Goal: Task Accomplishment & Management: Use online tool/utility

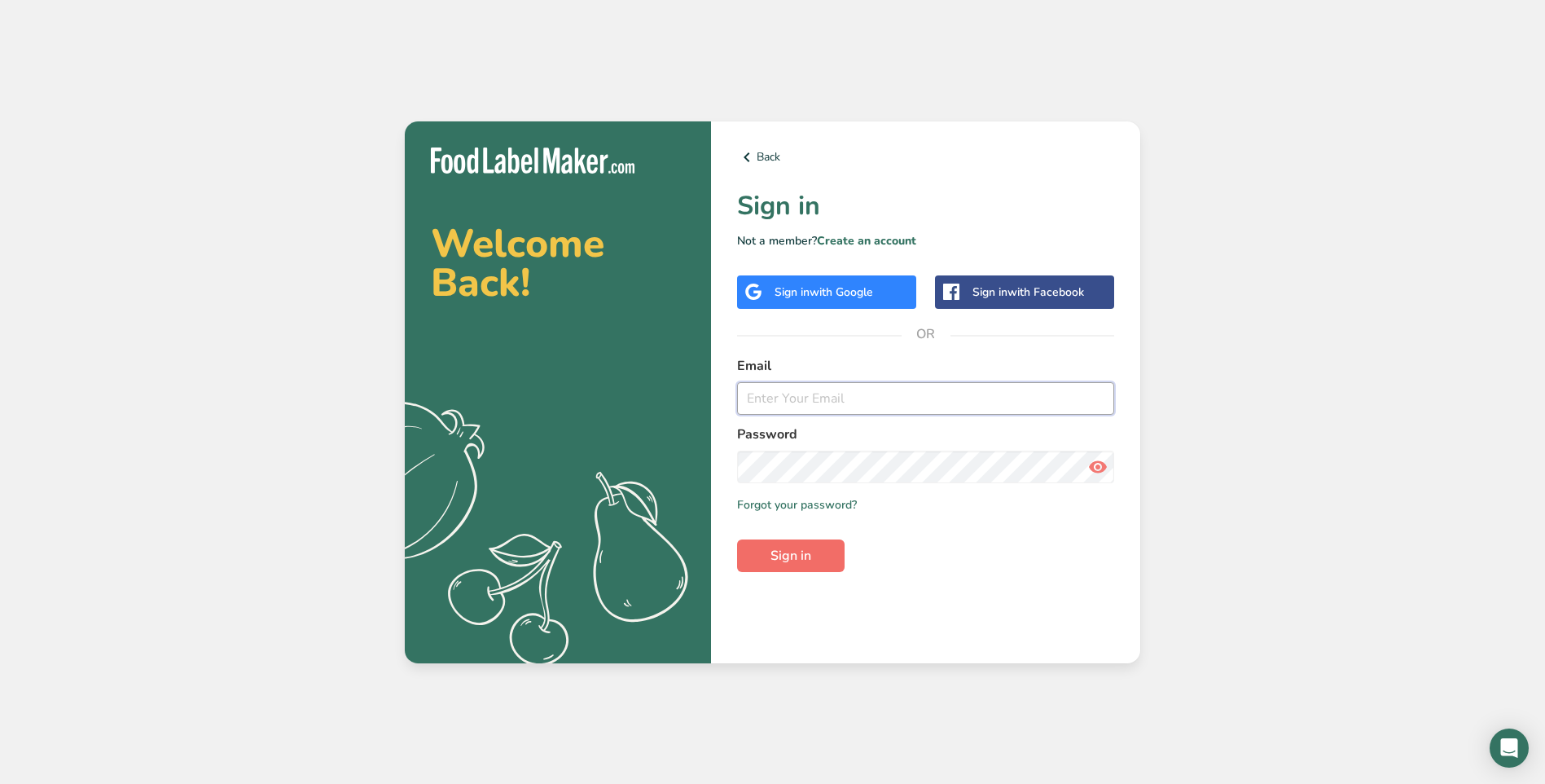
type input "[EMAIL_ADDRESS][DOMAIN_NAME]"
click at [802, 551] on span "Sign in" at bounding box center [791, 555] width 41 height 19
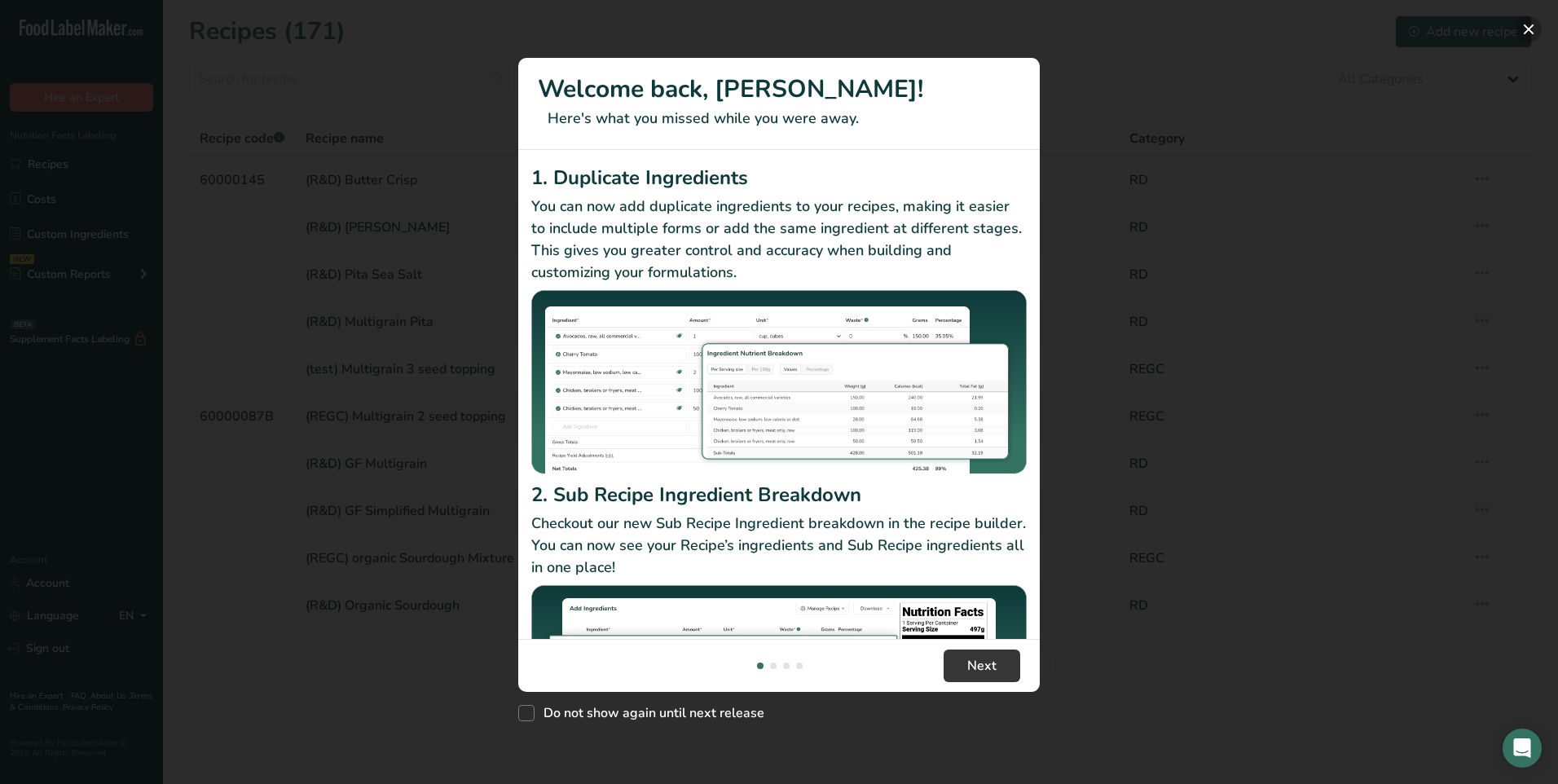
click at [1526, 24] on button "New Features" at bounding box center [1528, 30] width 26 height 26
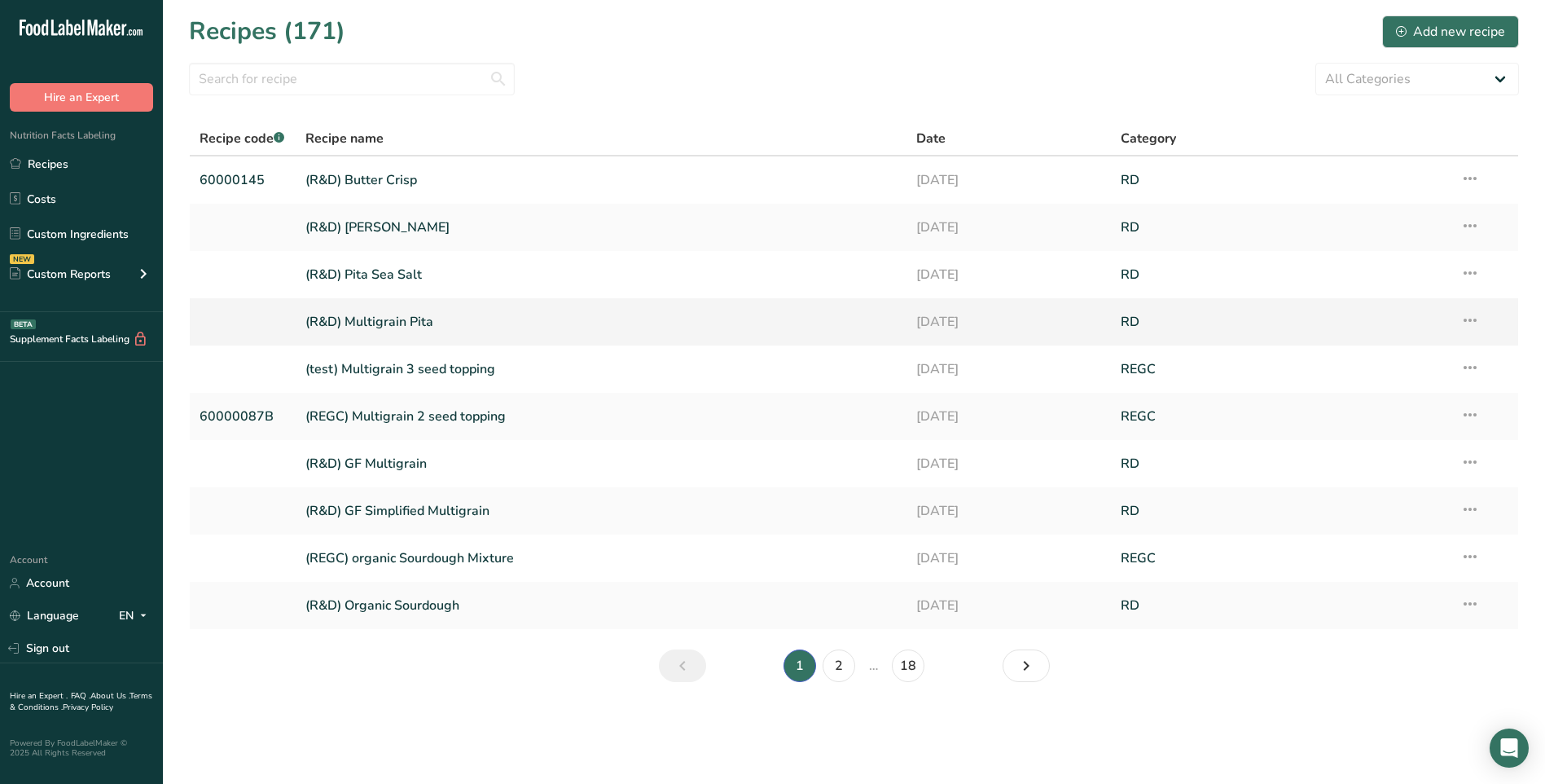
click at [392, 319] on link "(R&D) Multigrain Pita" at bounding box center [601, 322] width 593 height 34
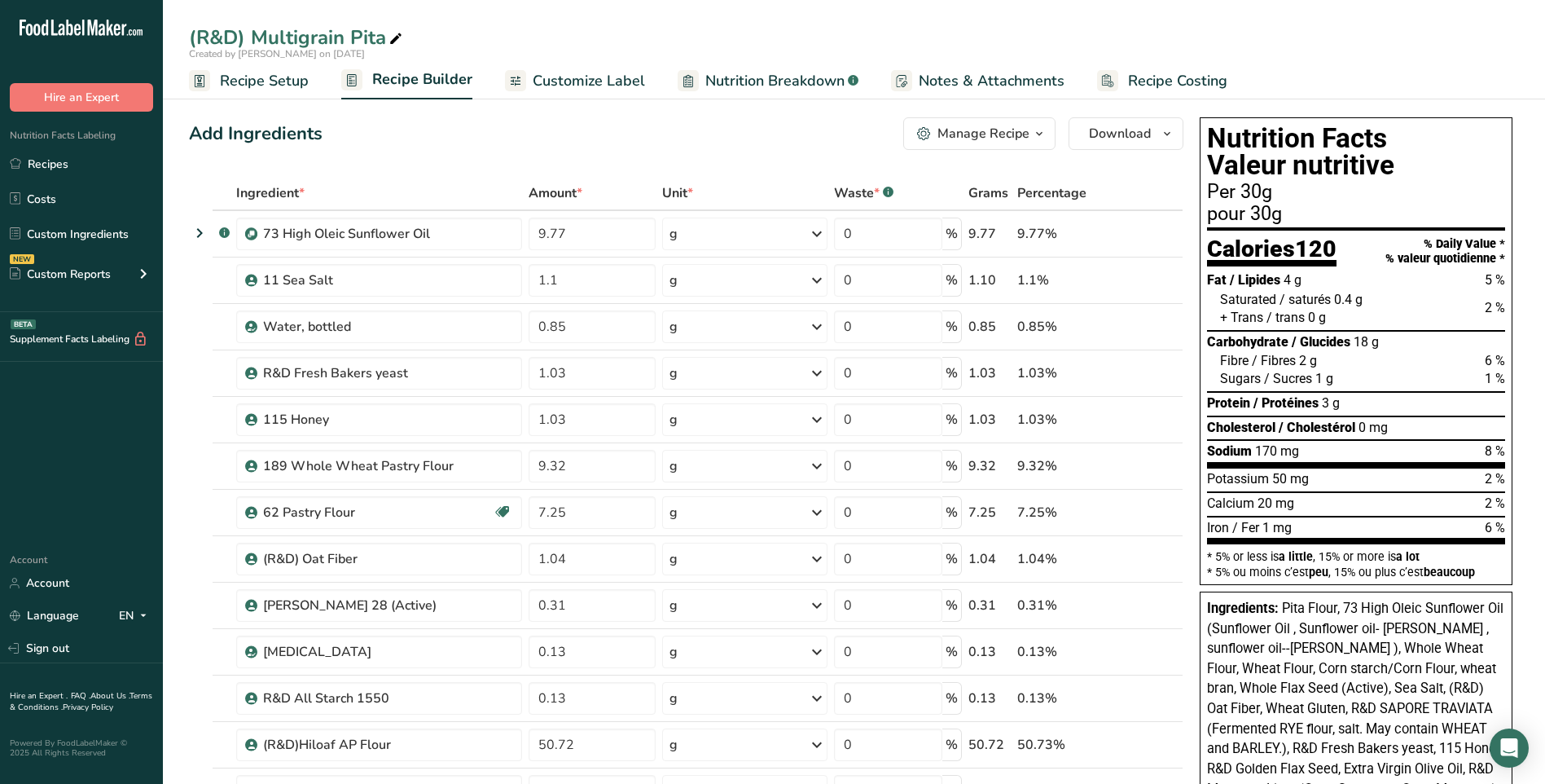
click at [766, 79] on span "Nutrition Breakdown" at bounding box center [775, 81] width 140 height 22
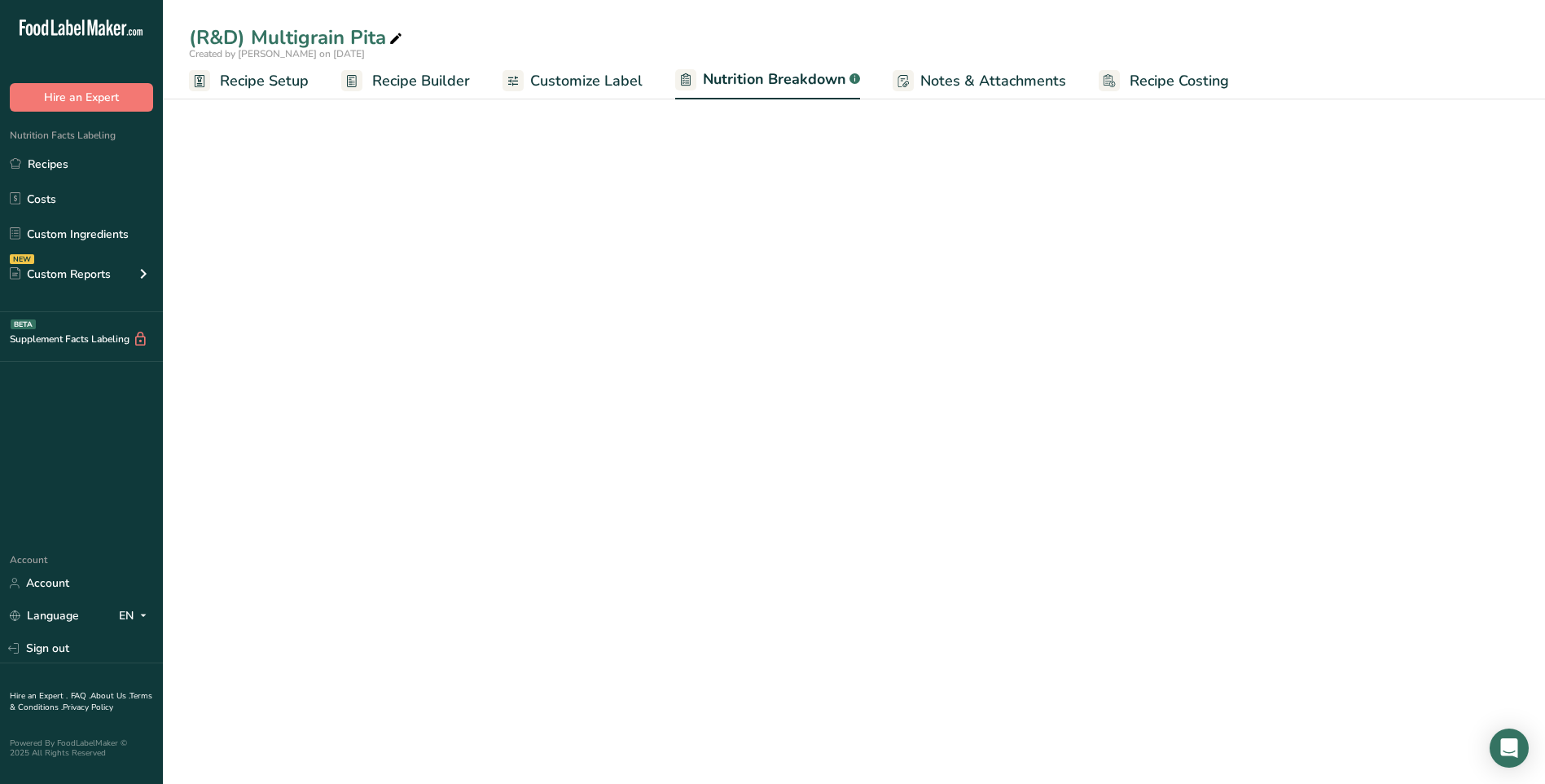
select select "Calories"
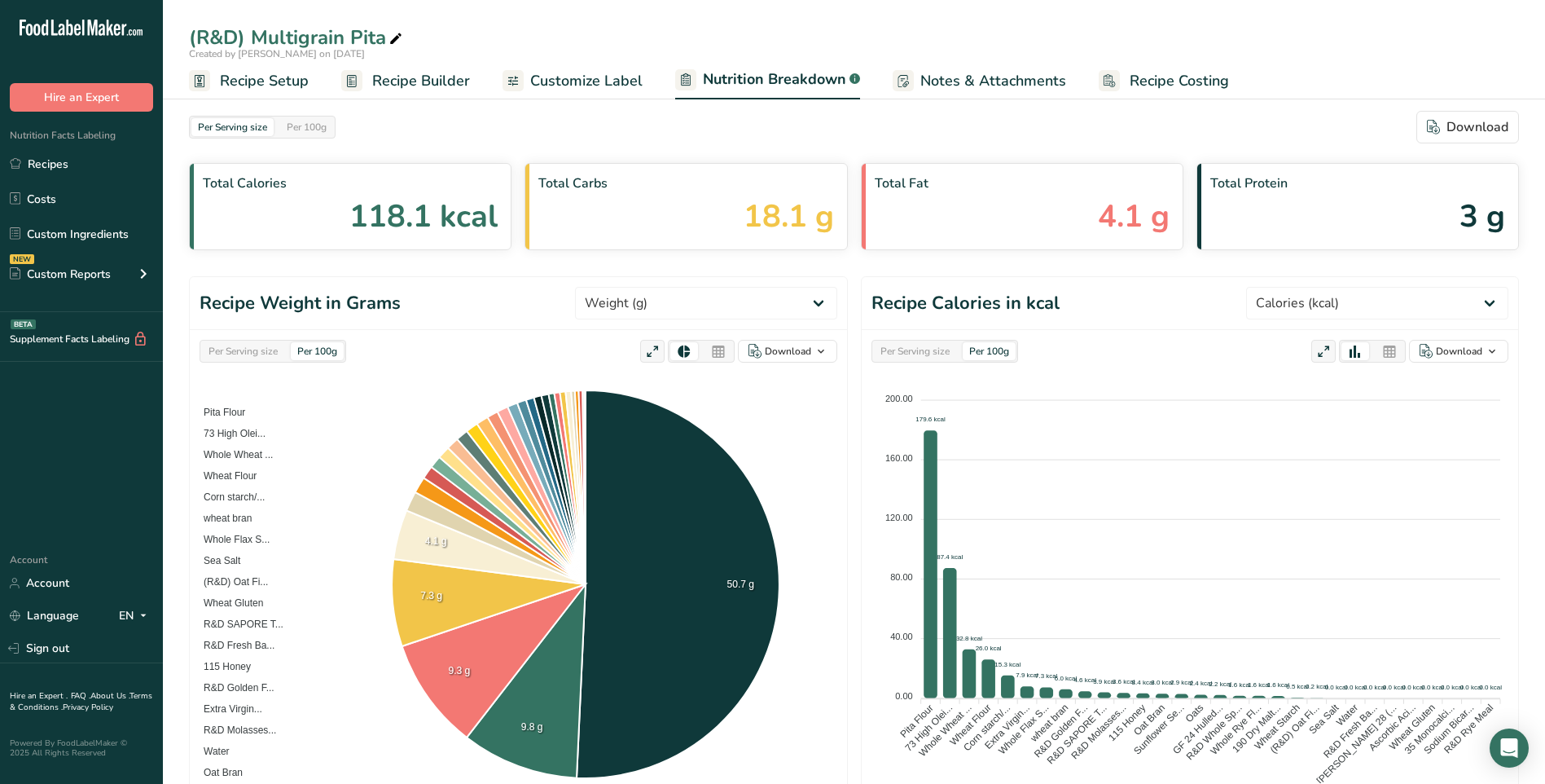
select select "Calories"
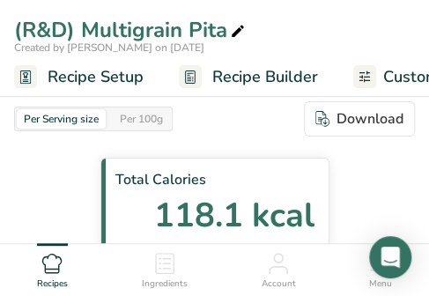
select select "Calories"
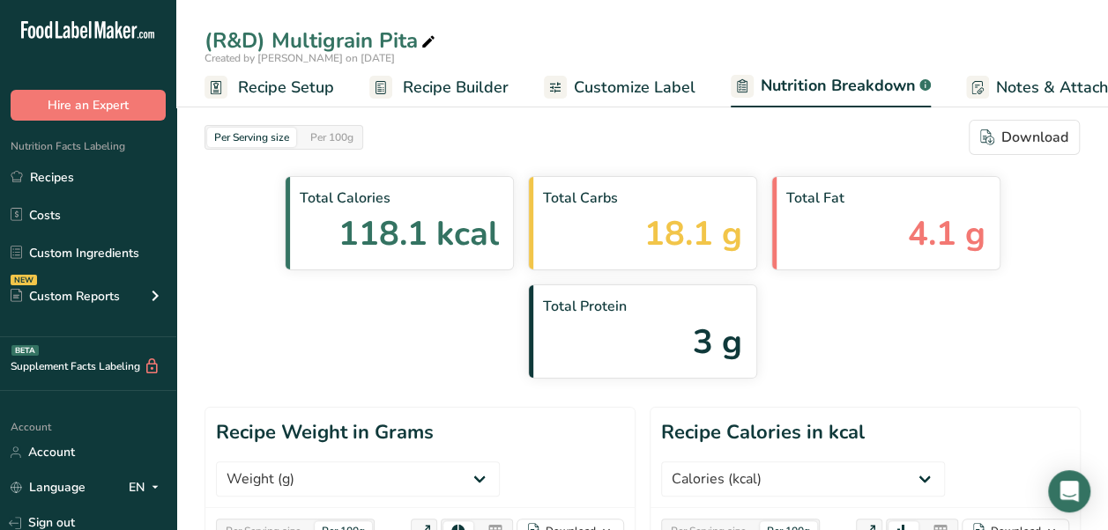
click at [462, 87] on span "Recipe Builder" at bounding box center [456, 88] width 106 height 24
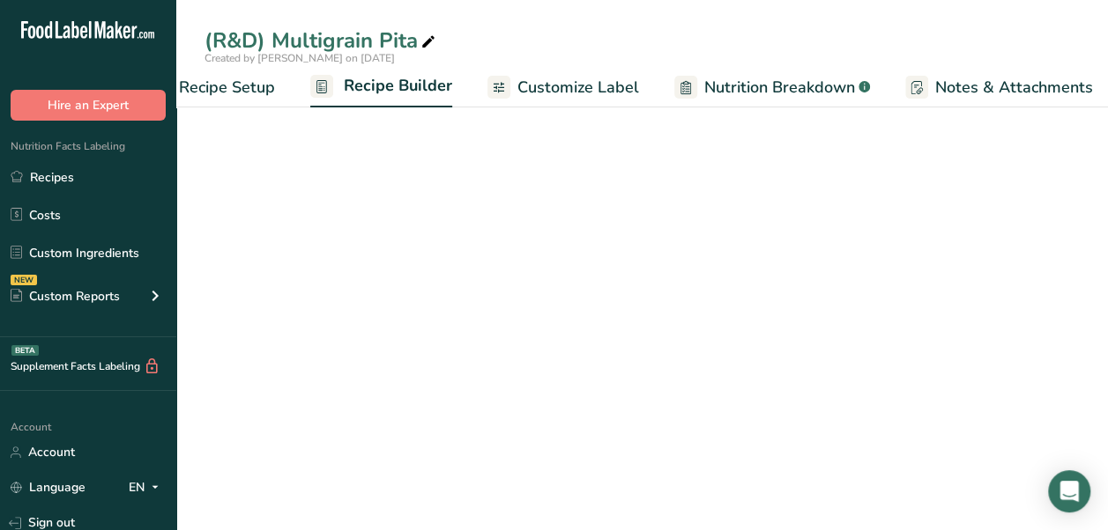
scroll to position [0, 170]
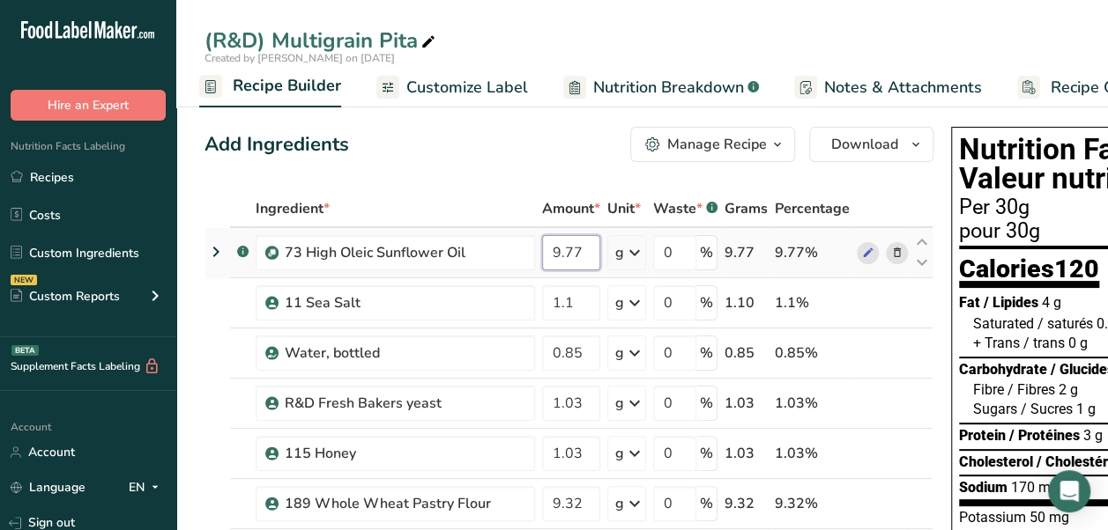
click at [572, 256] on input "9.77" at bounding box center [571, 252] width 58 height 35
type input "9.58"
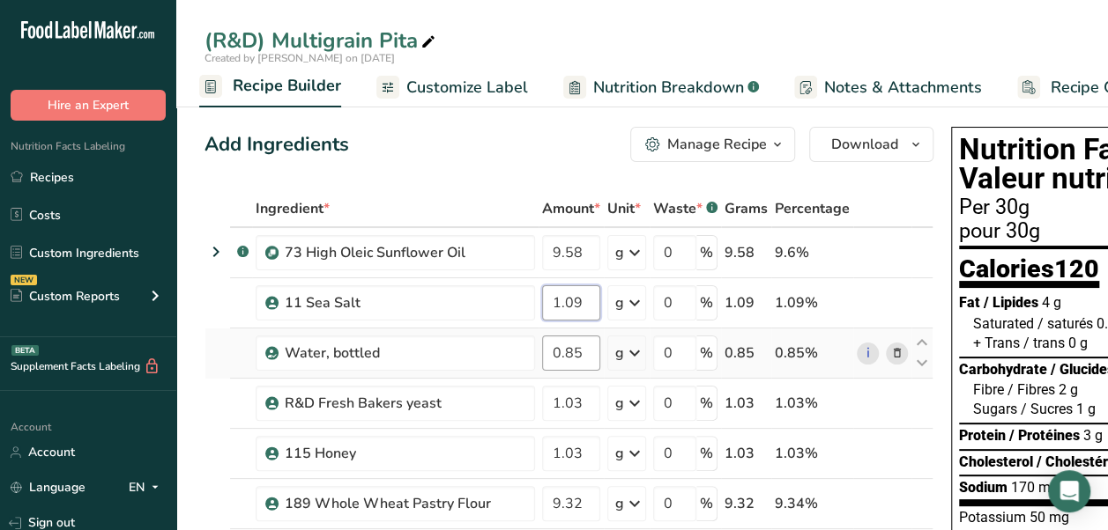
type input "1.09"
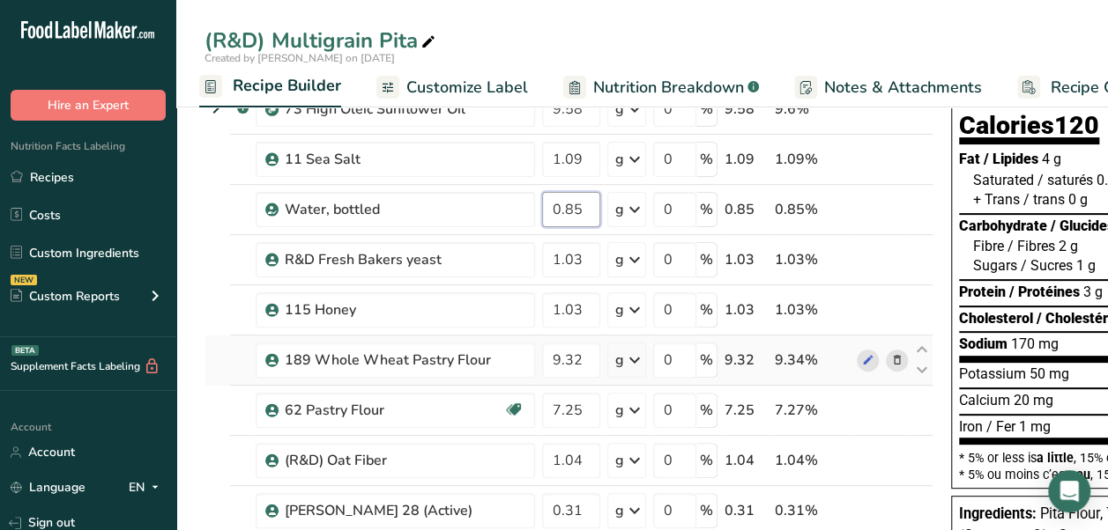
scroll to position [176, 0]
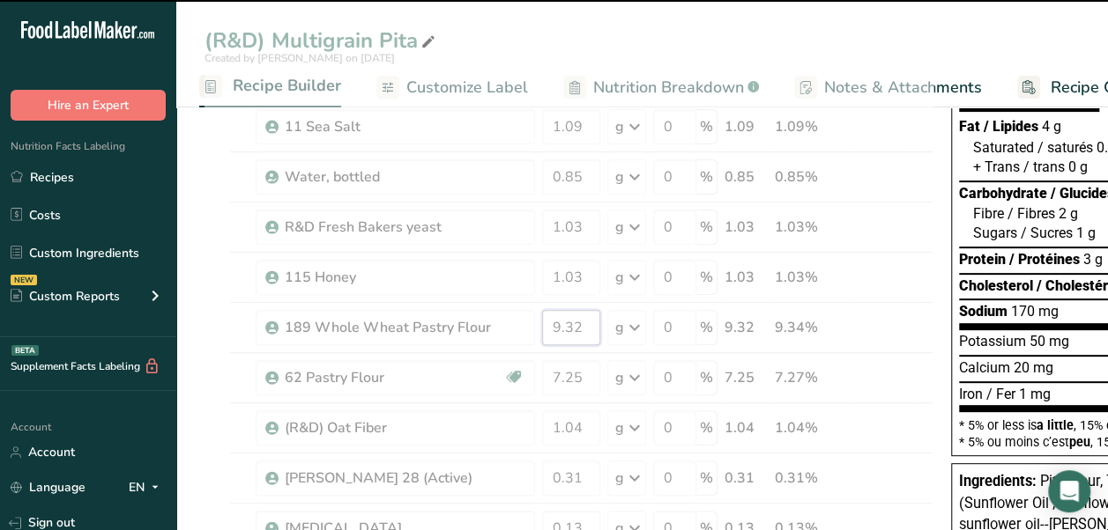
click at [589, 326] on input "9.32" at bounding box center [571, 327] width 58 height 35
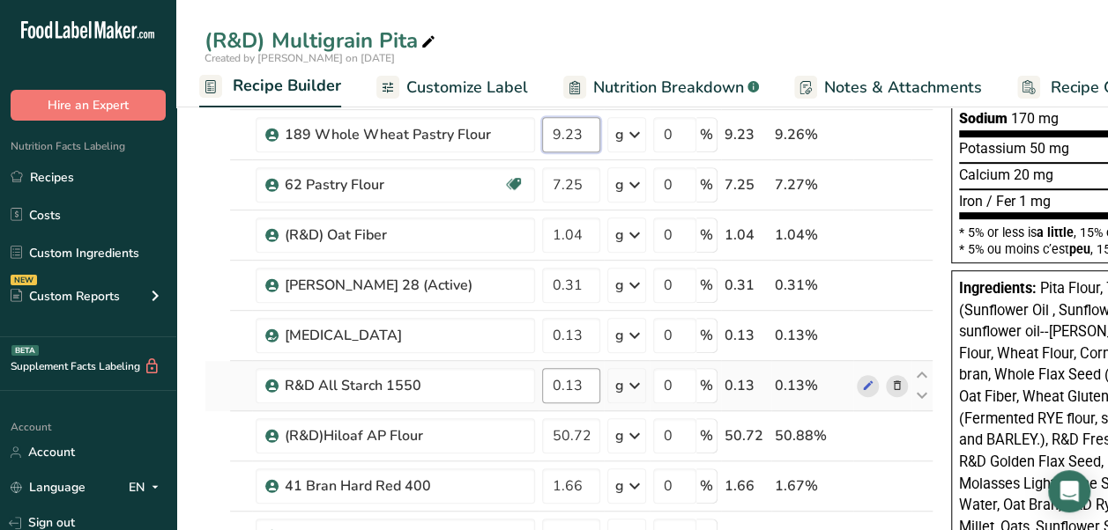
scroll to position [352, 0]
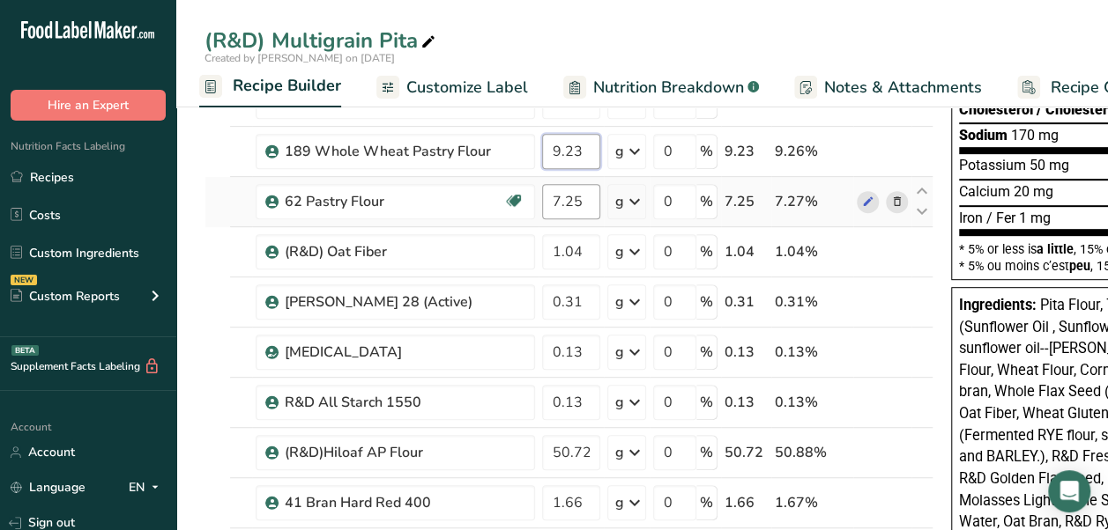
type input "9.23"
type input "7.18"
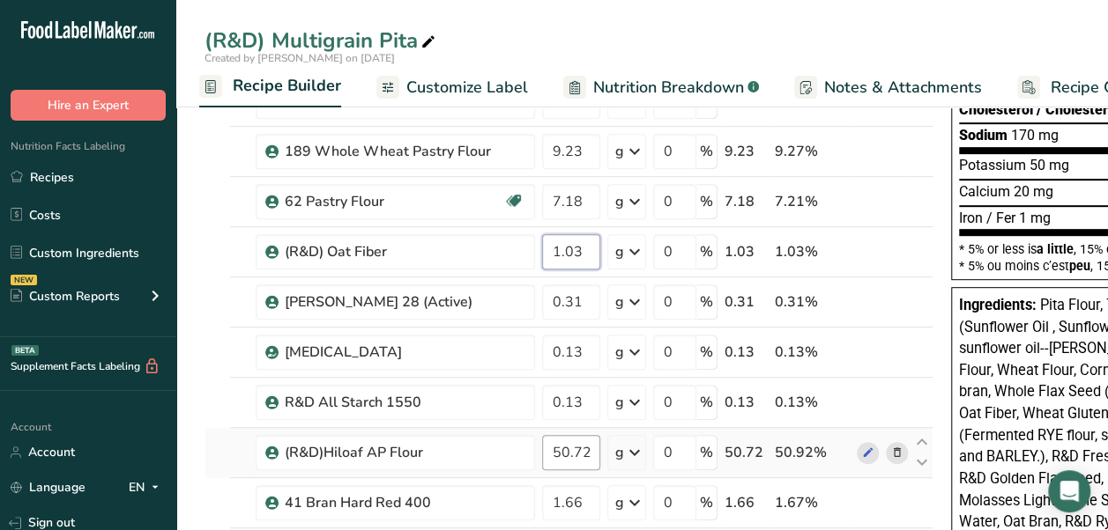
type input "1.03"
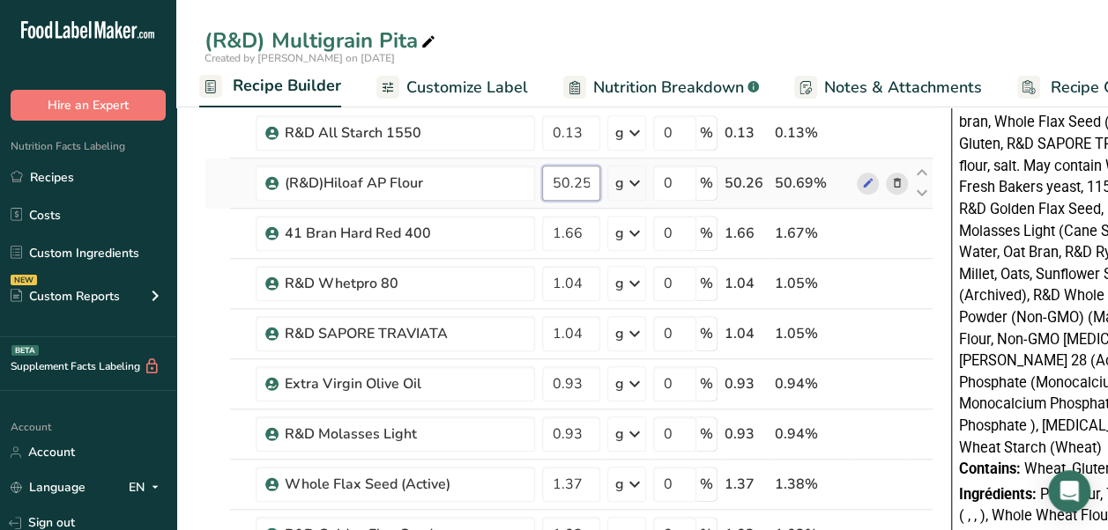
scroll to position [629, 0]
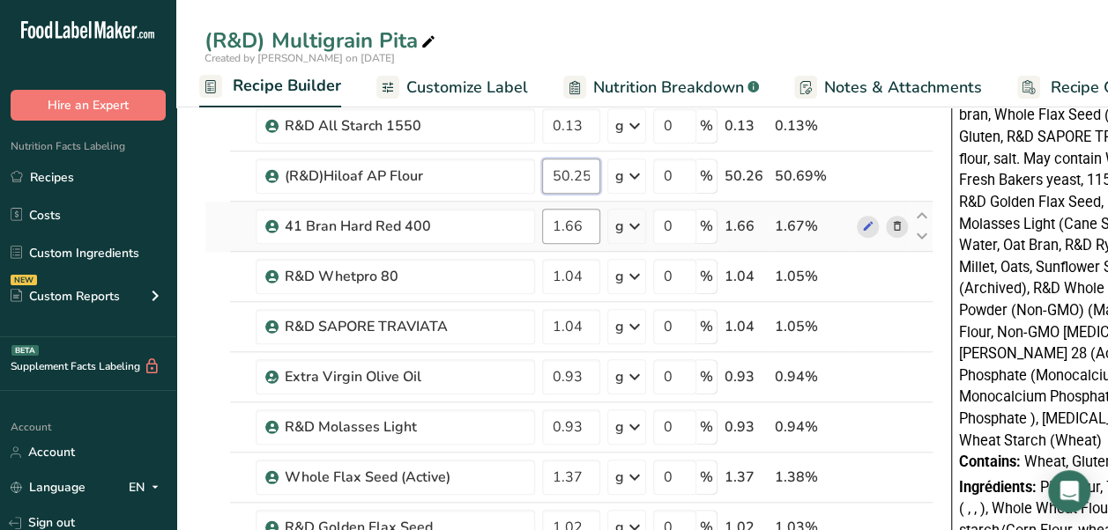
type input "50.259999"
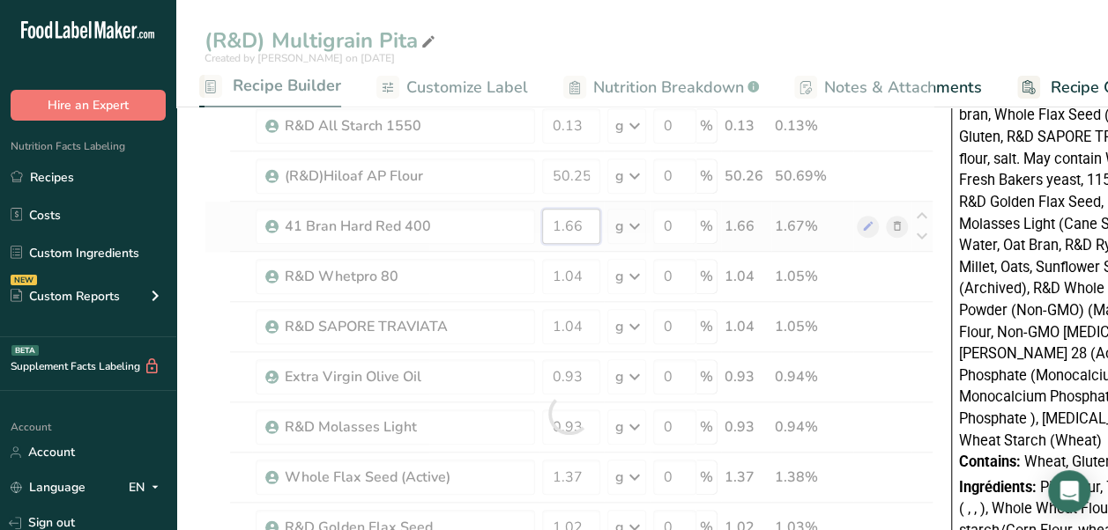
click at [585, 226] on div "Ingredient * Amount * Unit * Waste * .a-a{fill:#347362;}.b-a{fill:#fff;} Grams …" at bounding box center [568, 413] width 729 height 1705
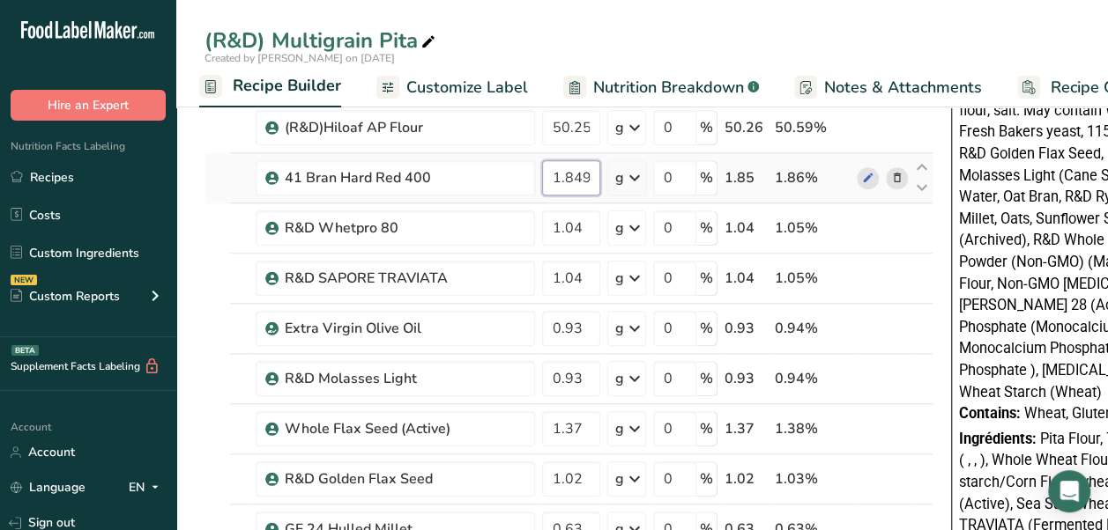
scroll to position [678, 0]
type input "1.849998"
click at [585, 226] on div "Ingredient * Amount * Unit * Waste * .a-a{fill:#347362;}.b-a{fill:#fff;} Grams …" at bounding box center [568, 364] width 729 height 1705
type input "1.03"
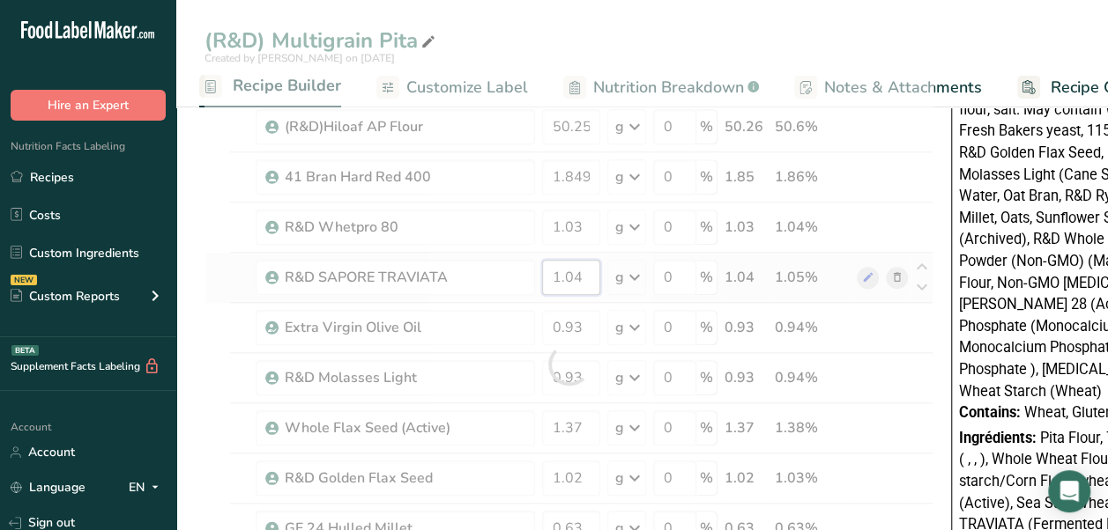
click at [585, 269] on div "Ingredient * Amount * Unit * Waste * .a-a{fill:#347362;}.b-a{fill:#fff;} Grams …" at bounding box center [568, 364] width 729 height 1705
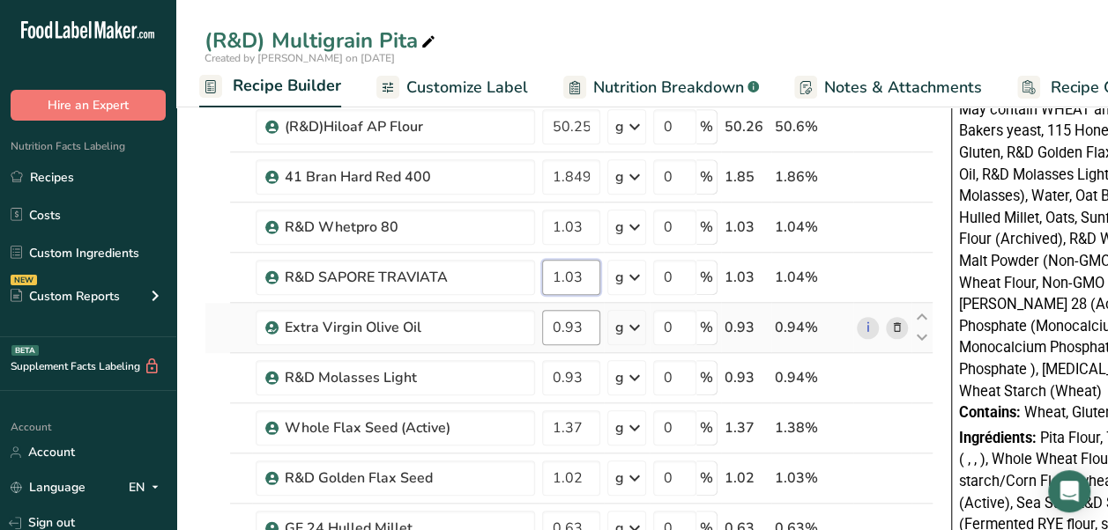
type input "1.03"
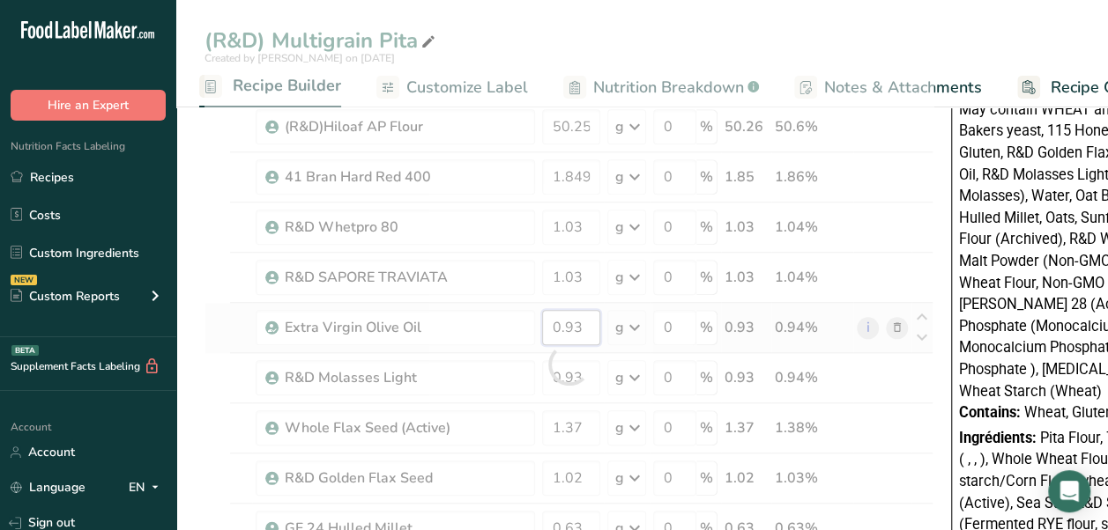
click at [588, 313] on div "Ingredient * Amount * Unit * Waste * .a-a{fill:#347362;}.b-a{fill:#fff;} Grams …" at bounding box center [568, 364] width 729 height 1705
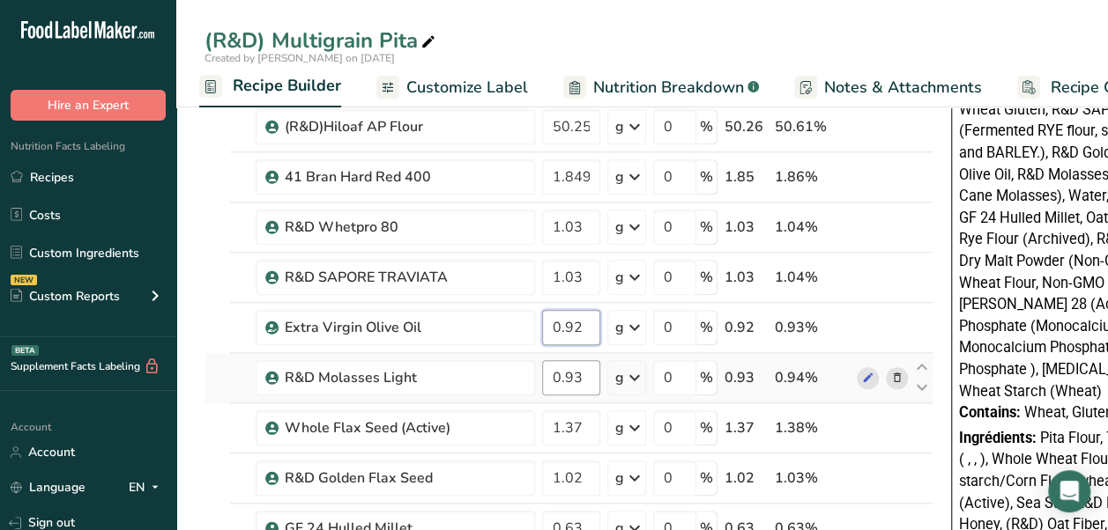
type input "0.92"
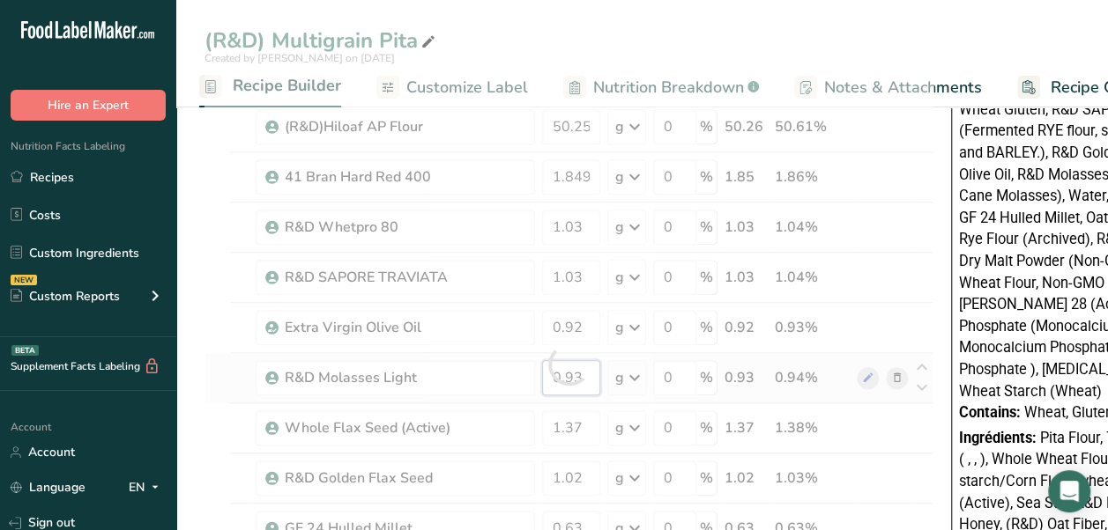
click at [587, 367] on div "Ingredient * Amount * Unit * Waste * .a-a{fill:#347362;}.b-a{fill:#fff;} Grams …" at bounding box center [568, 364] width 729 height 1705
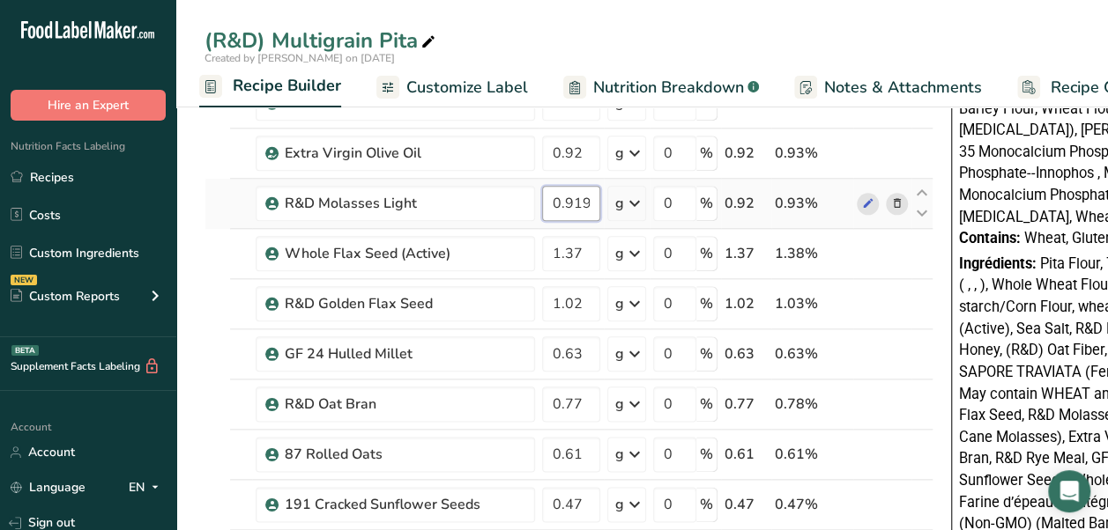
scroll to position [855, 0]
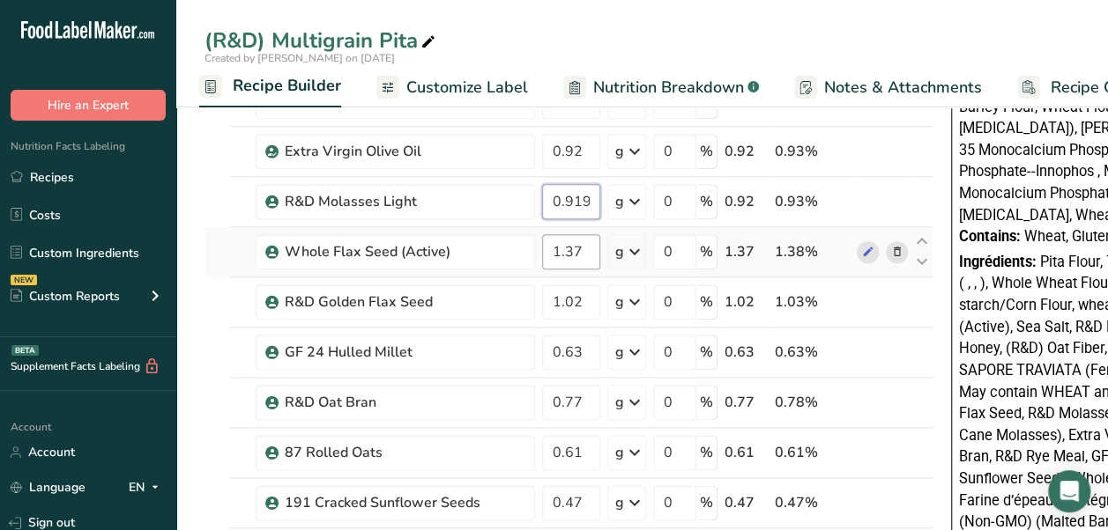
type input "0.919999"
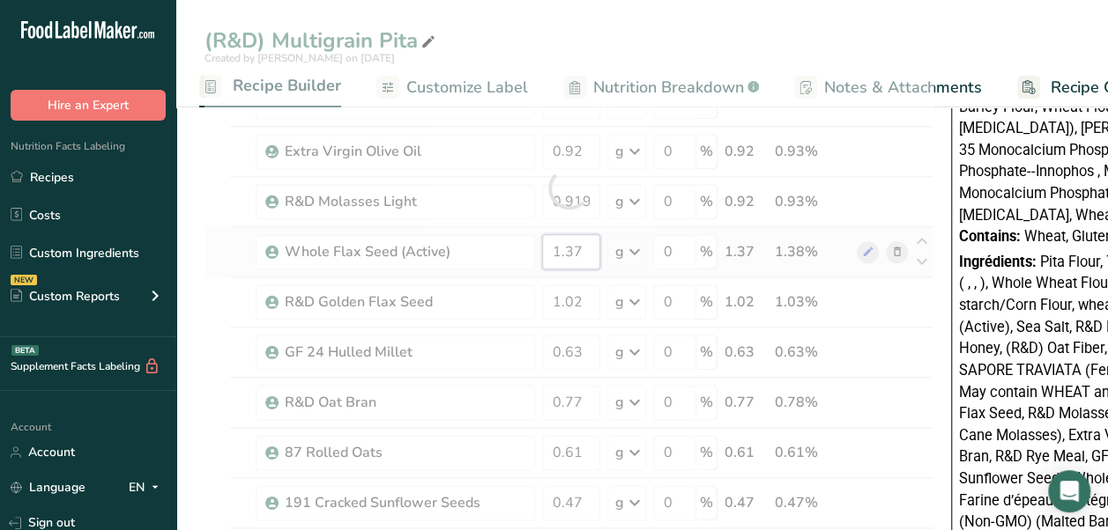
click at [579, 243] on div "Ingredient * Amount * Unit * Waste * .a-a{fill:#347362;}.b-a{fill:#fff;} Grams …" at bounding box center [568, 188] width 729 height 1705
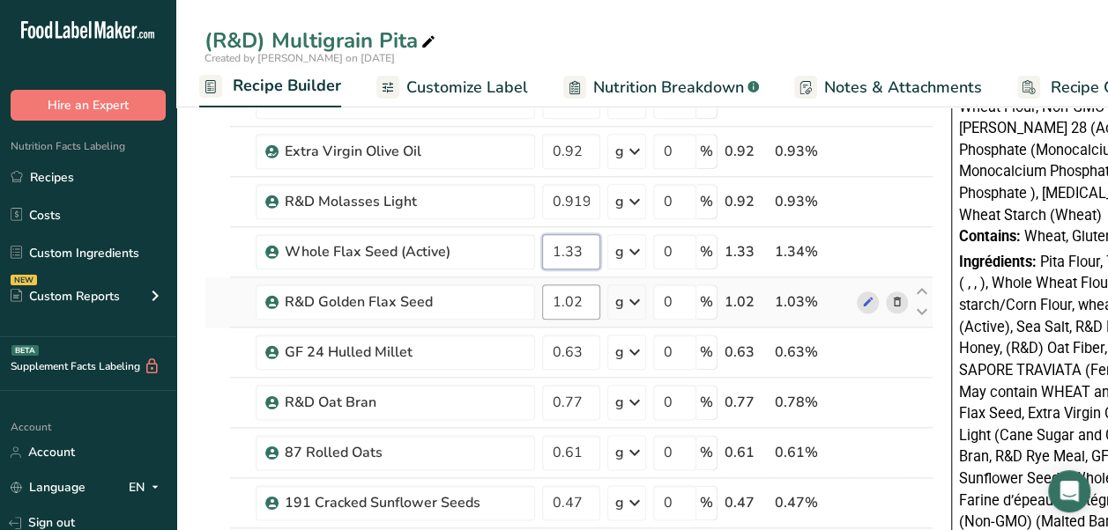
type input "1.33"
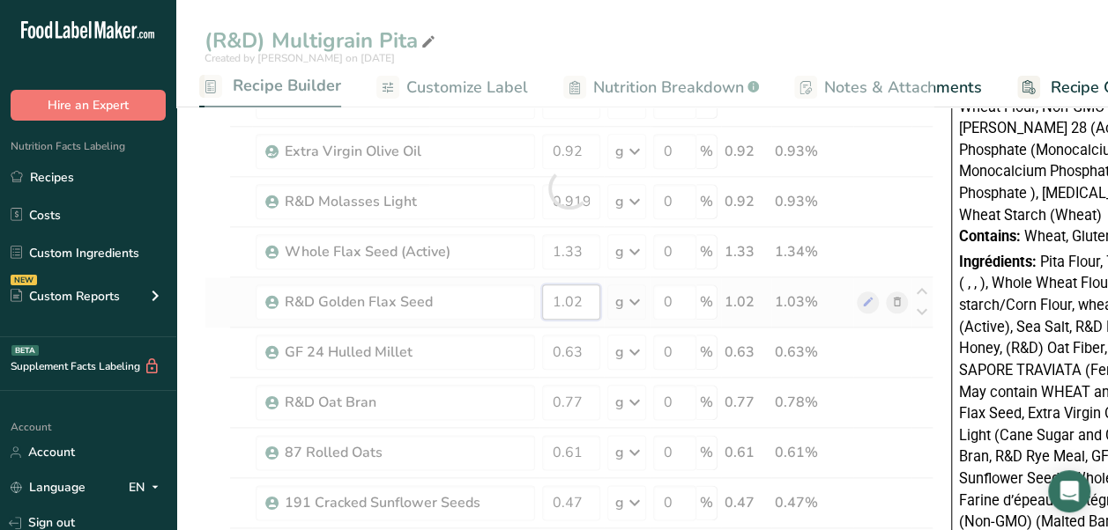
click at [583, 293] on div "Ingredient * Amount * Unit * Waste * .a-a{fill:#347362;}.b-a{fill:#fff;} Grams …" at bounding box center [568, 188] width 729 height 1705
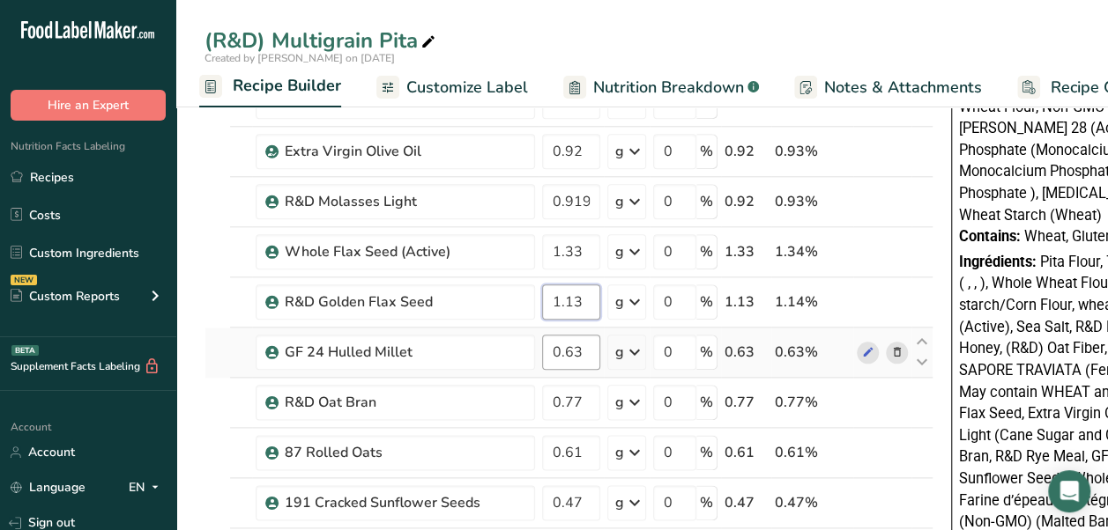
type input "1.13"
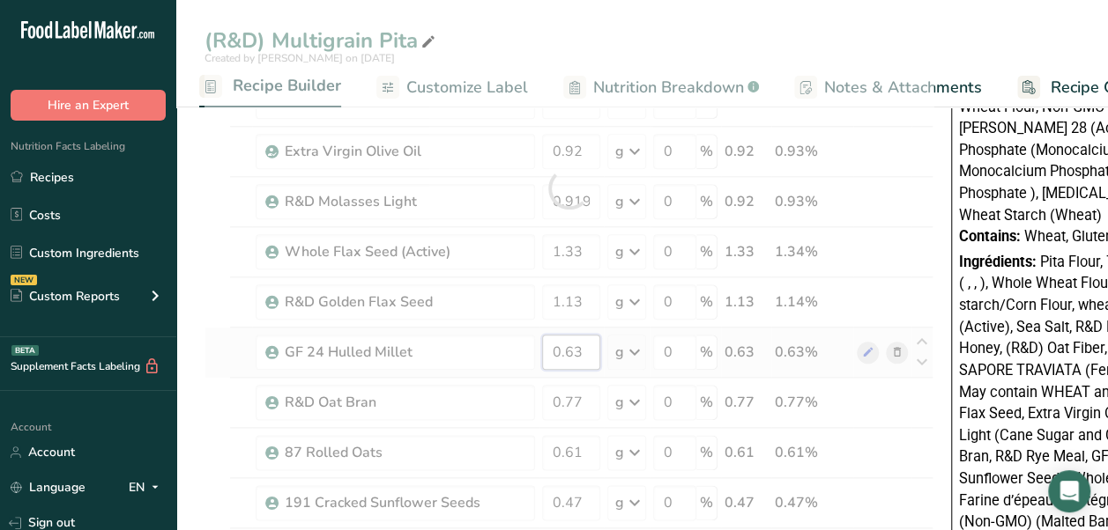
click at [587, 351] on div "Ingredient * Amount * Unit * Waste * .a-a{fill:#347362;}.b-a{fill:#fff;} Grams …" at bounding box center [568, 188] width 729 height 1705
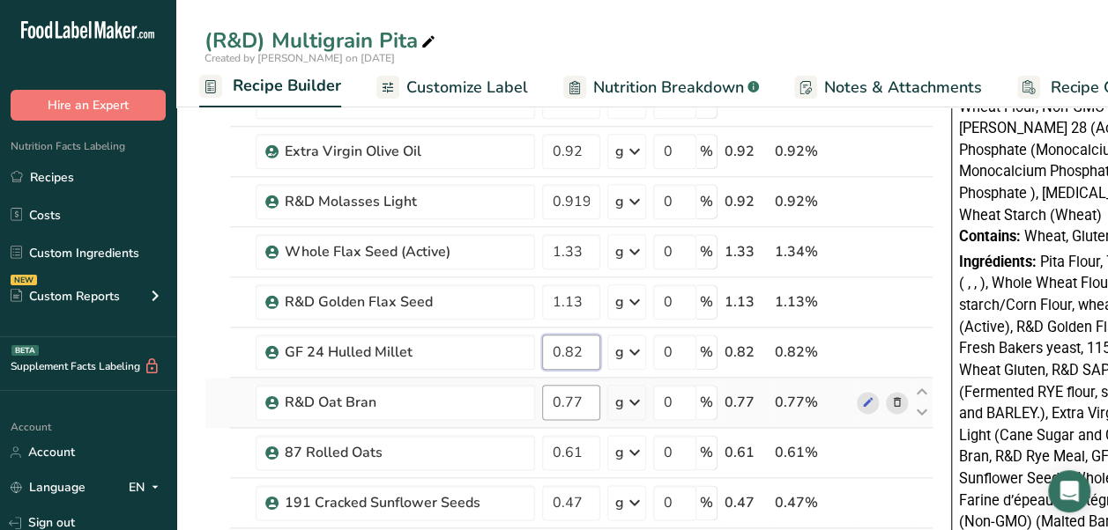
type input "0.82"
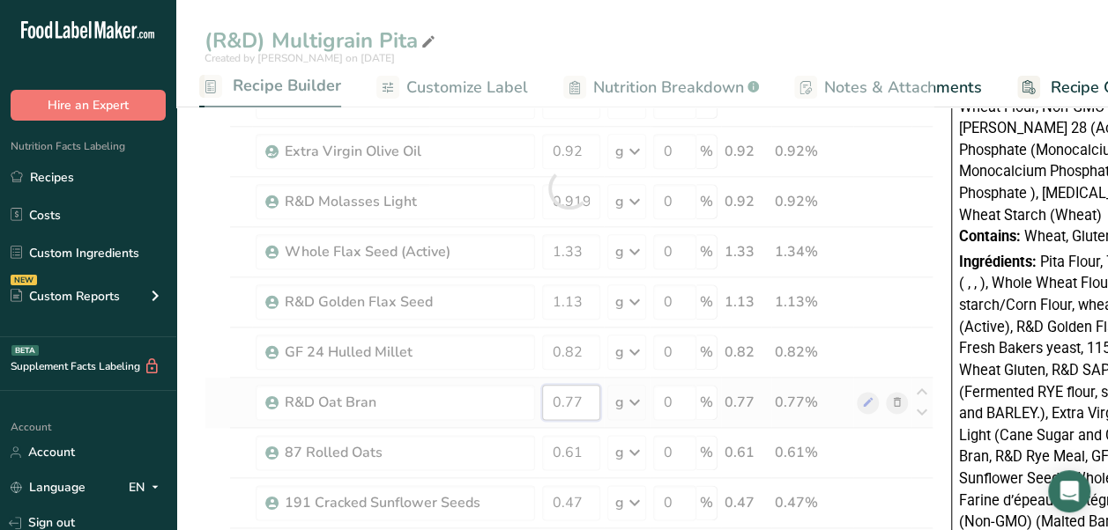
click at [585, 407] on div "Ingredient * Amount * Unit * Waste * .a-a{fill:#347362;}.b-a{fill:#fff;} Grams …" at bounding box center [568, 188] width 729 height 1705
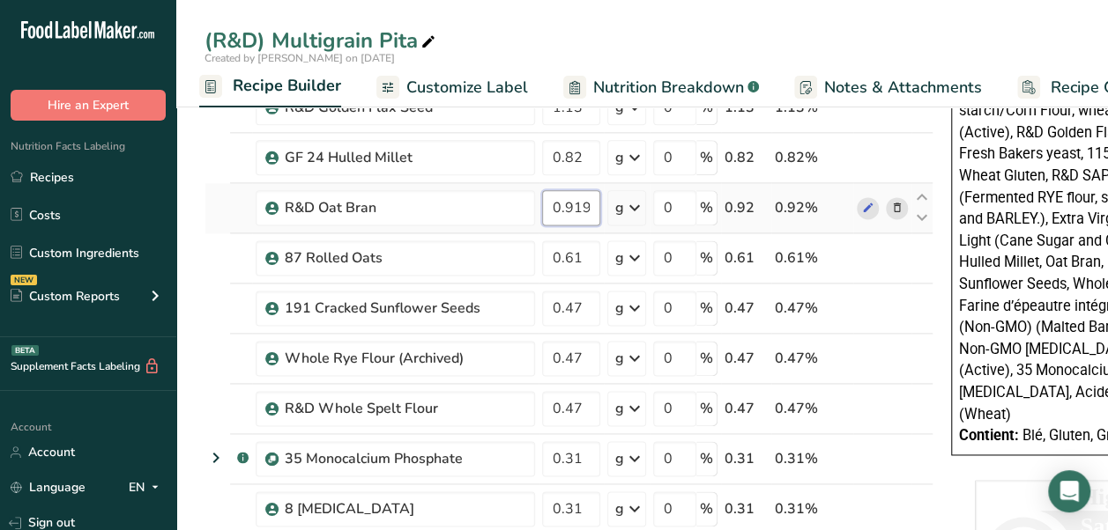
scroll to position [1052, 0]
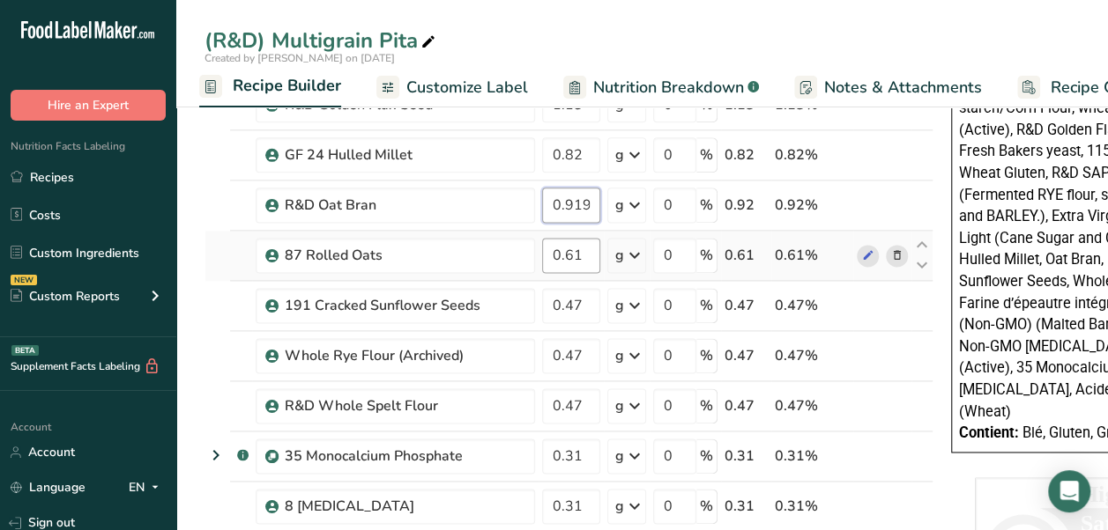
type input "0.919999"
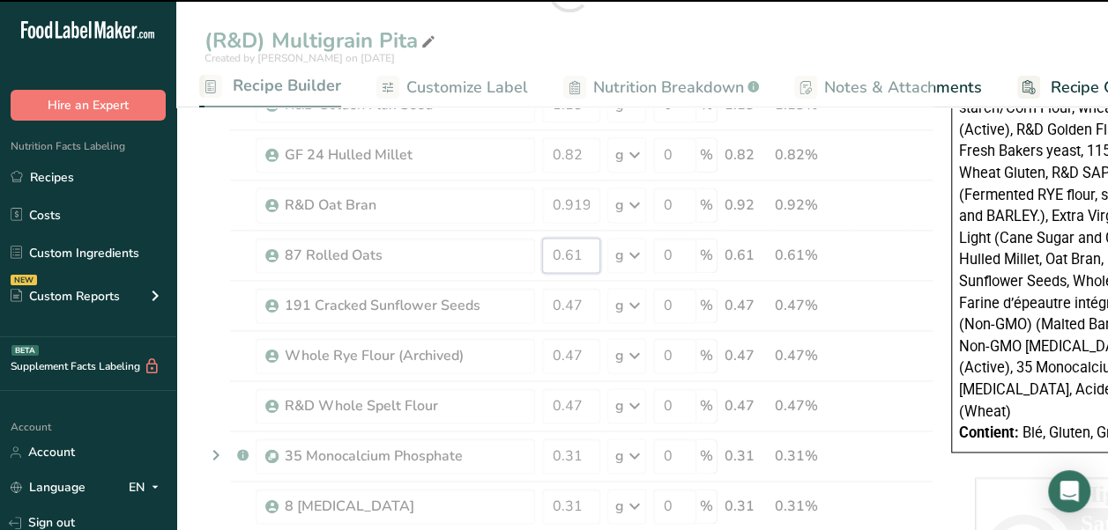
drag, startPoint x: 582, startPoint y: 243, endPoint x: 563, endPoint y: 243, distance: 18.5
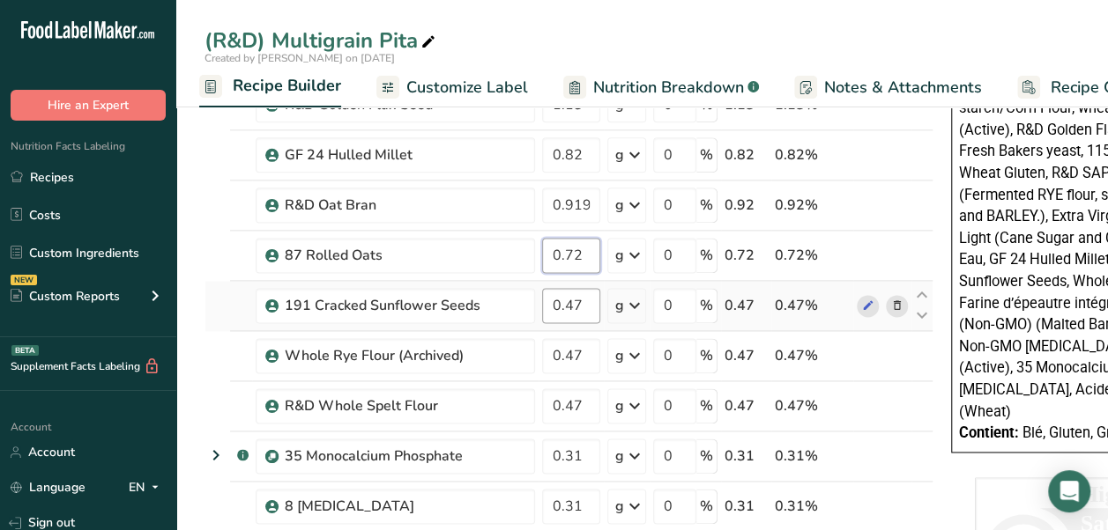
type input "0.72"
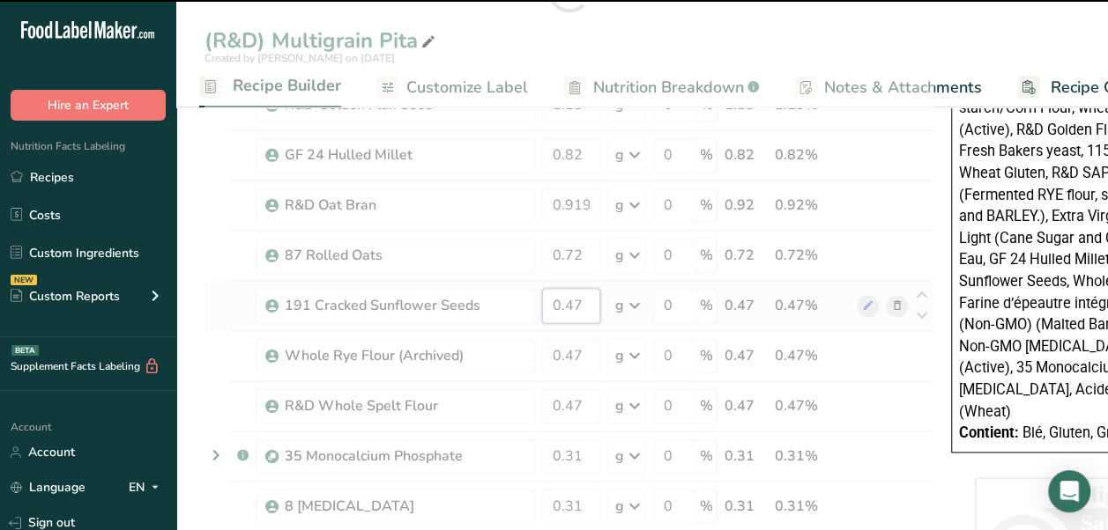
drag, startPoint x: 589, startPoint y: 295, endPoint x: 564, endPoint y: 298, distance: 24.8
click at [564, 298] on input "0.47" at bounding box center [571, 305] width 58 height 35
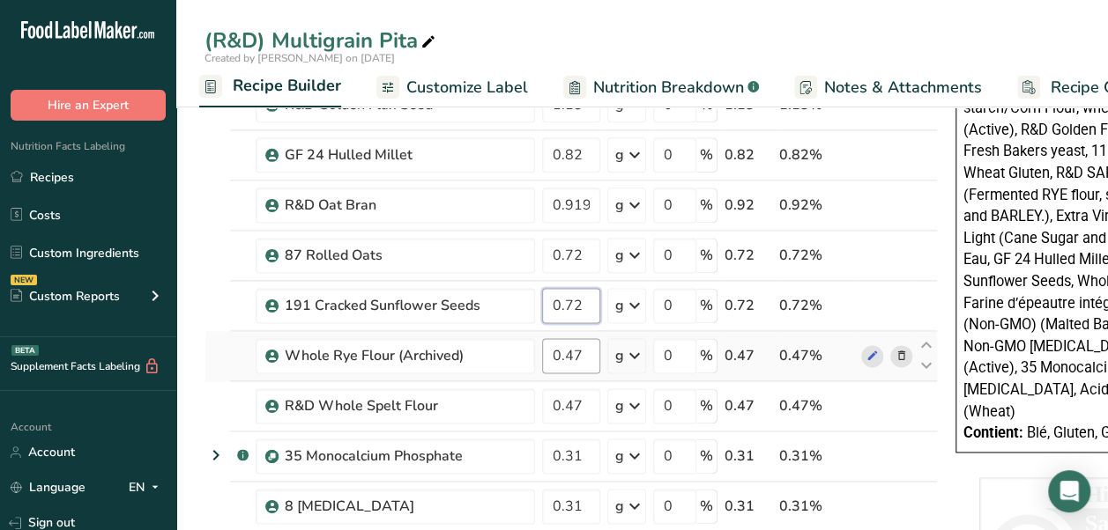
type input "0.72"
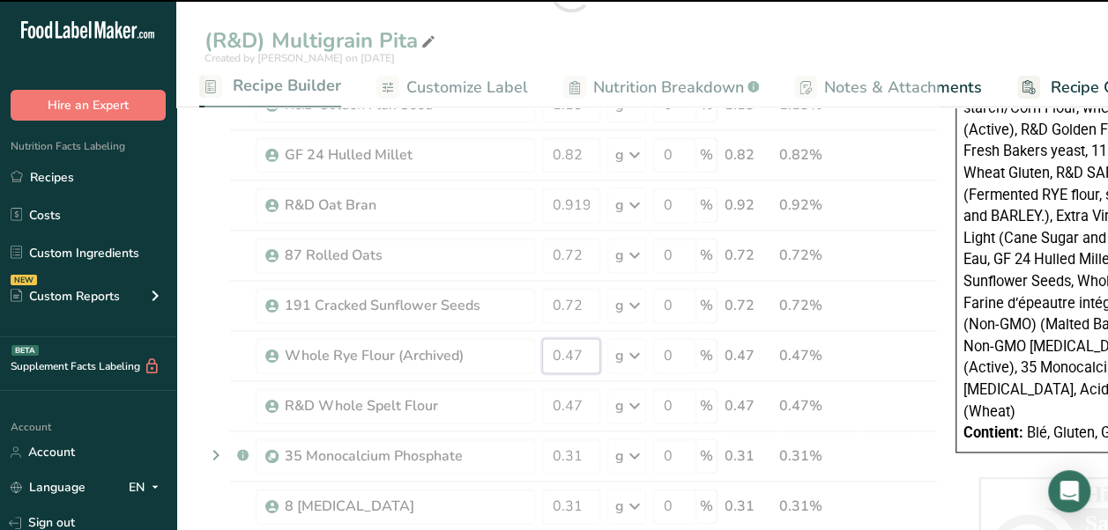
drag, startPoint x: 582, startPoint y: 352, endPoint x: 567, endPoint y: 350, distance: 16.0
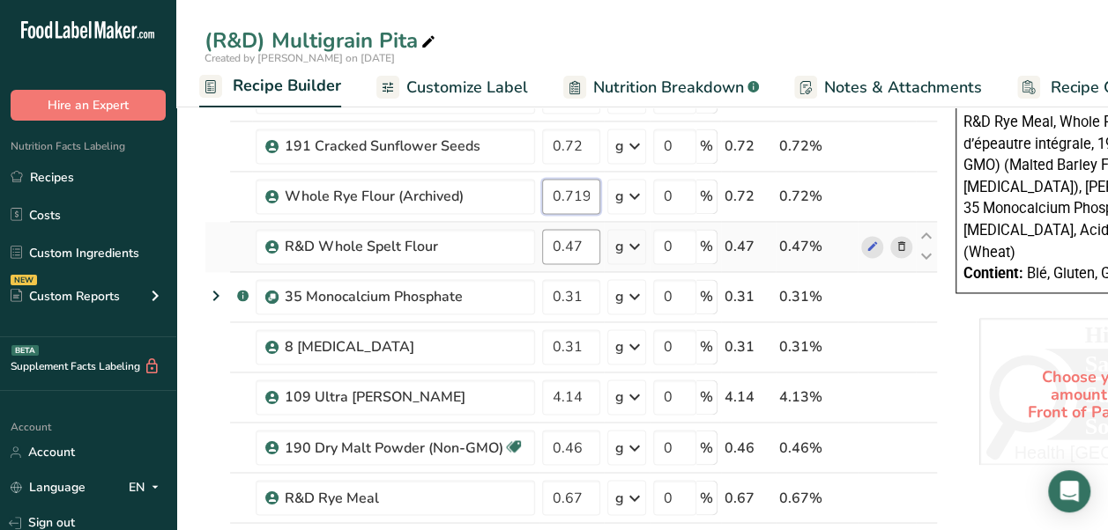
scroll to position [1214, 0]
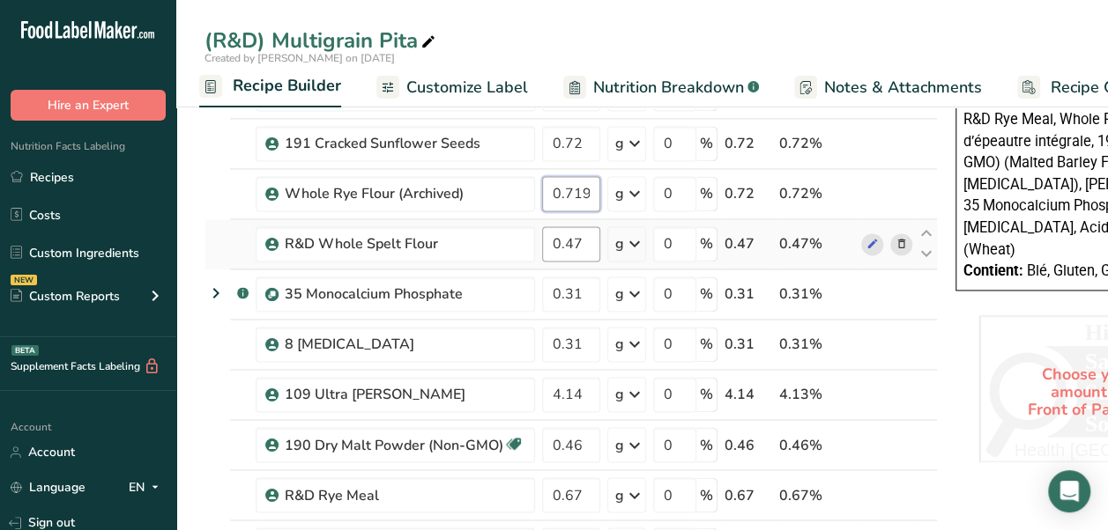
type input "0.719998"
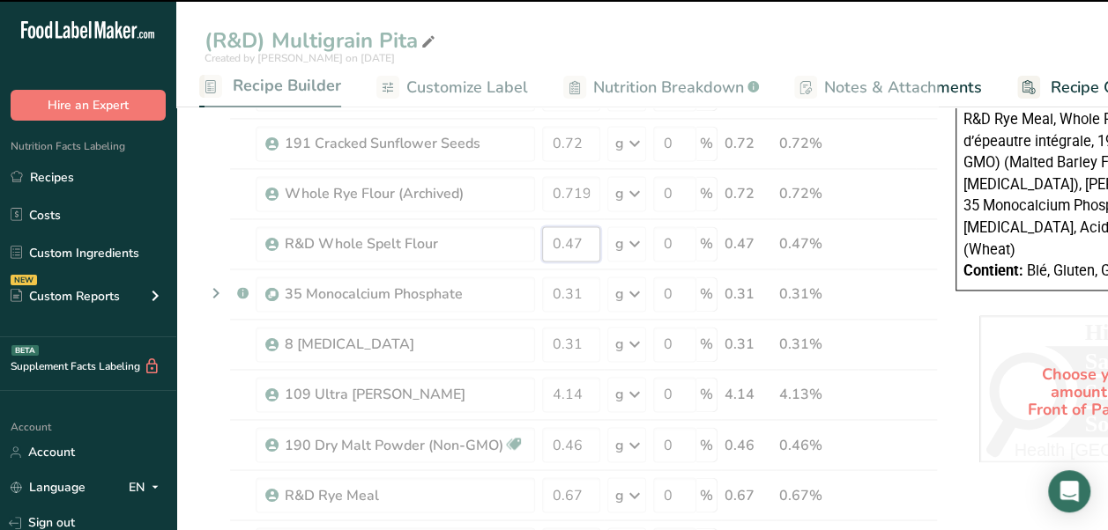
drag, startPoint x: 589, startPoint y: 241, endPoint x: 565, endPoint y: 241, distance: 23.8
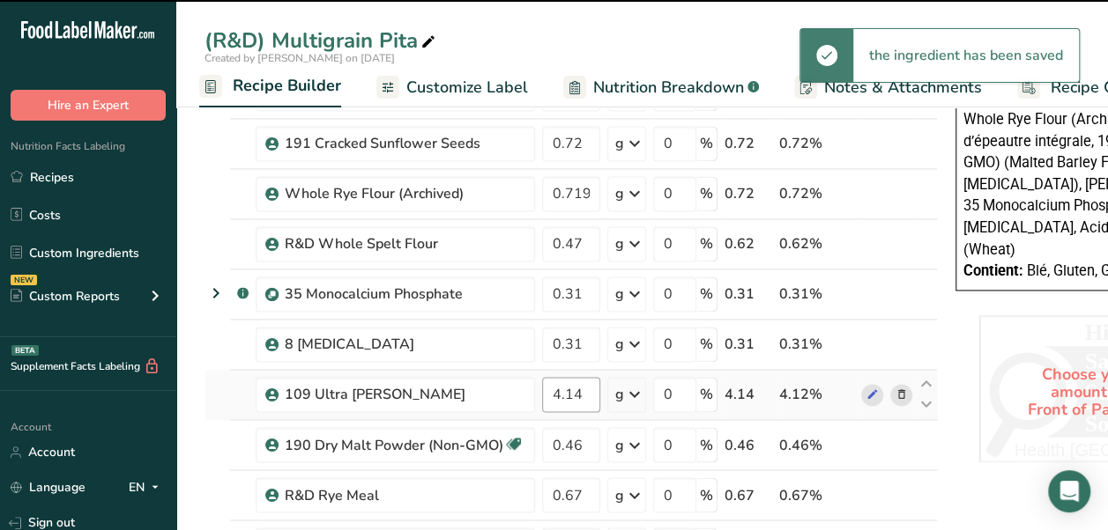
type input "0.62"
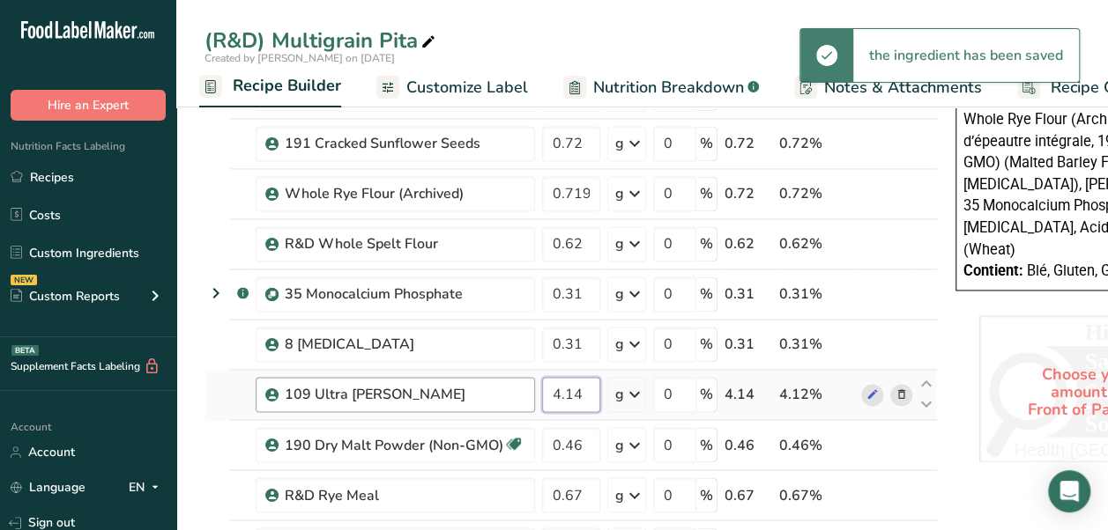
drag, startPoint x: 588, startPoint y: 389, endPoint x: 523, endPoint y: 390, distance: 64.3
click at [523, 390] on tr "109 Ultra [PERSON_NAME] 4.14 g Weight Units g kg mg See more Volume Units l Vol…" at bounding box center [570, 395] width 731 height 50
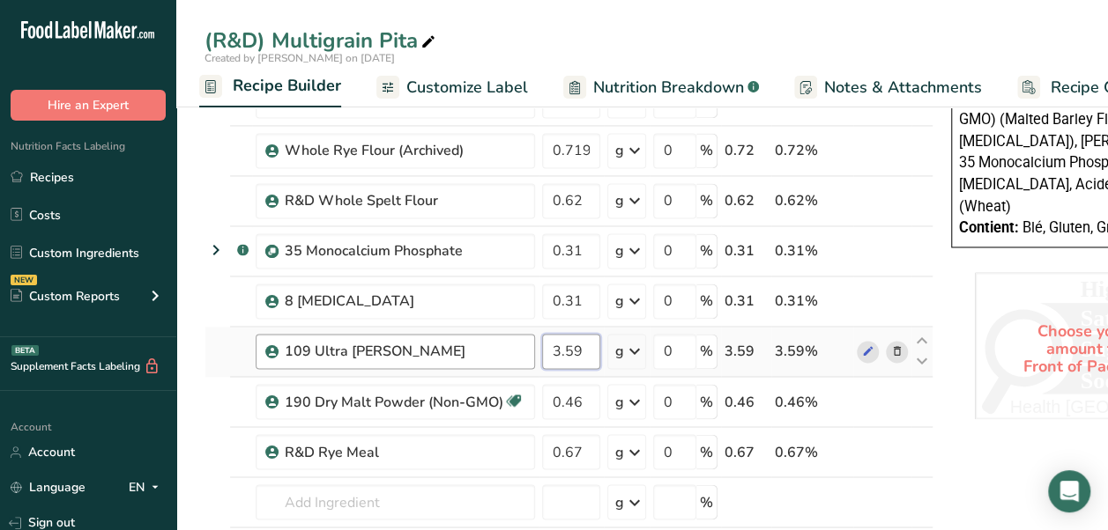
scroll to position [1259, 0]
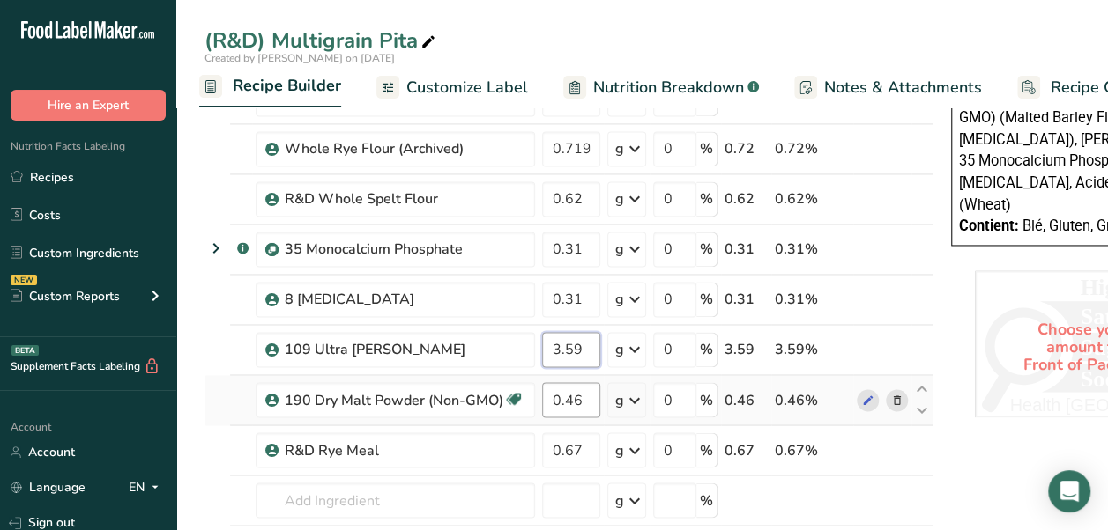
type input "3.59"
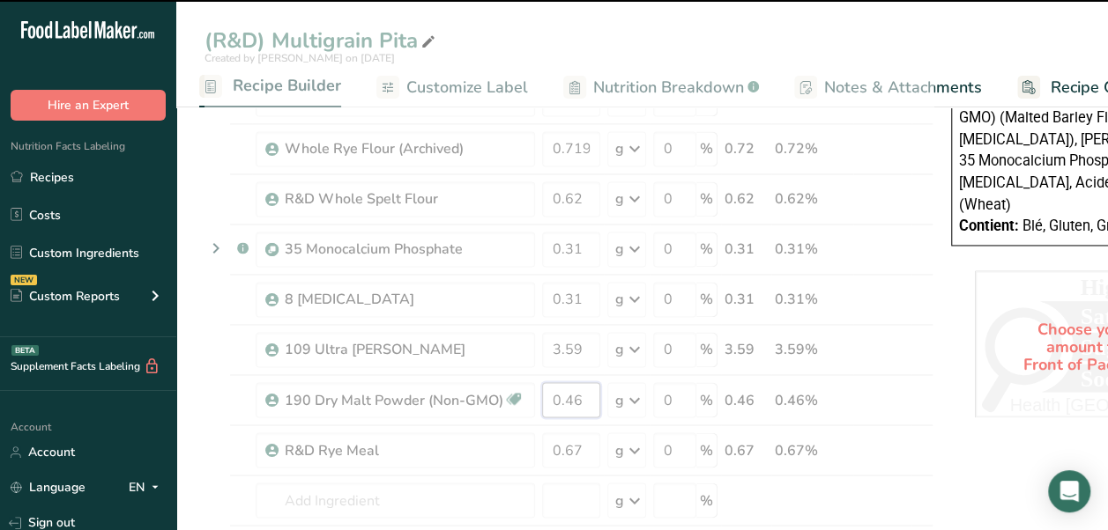
drag, startPoint x: 583, startPoint y: 392, endPoint x: 537, endPoint y: 395, distance: 45.9
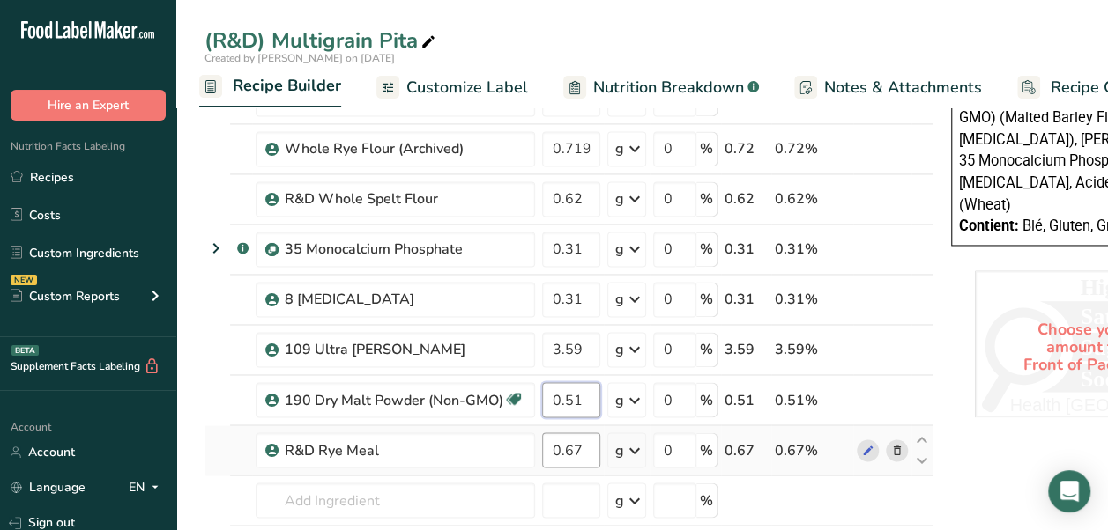
type input "0.51"
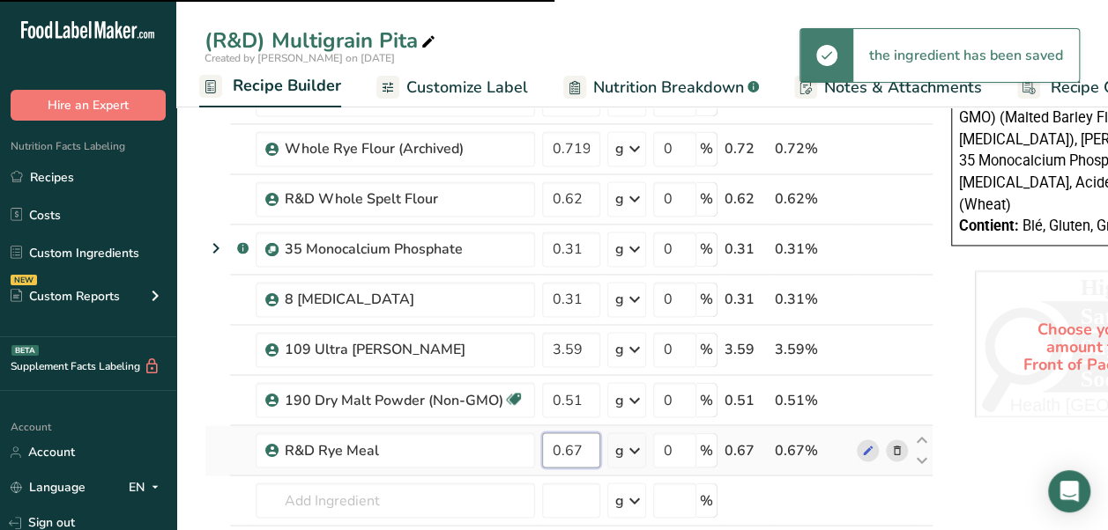
click at [584, 439] on input "0.67" at bounding box center [571, 450] width 58 height 35
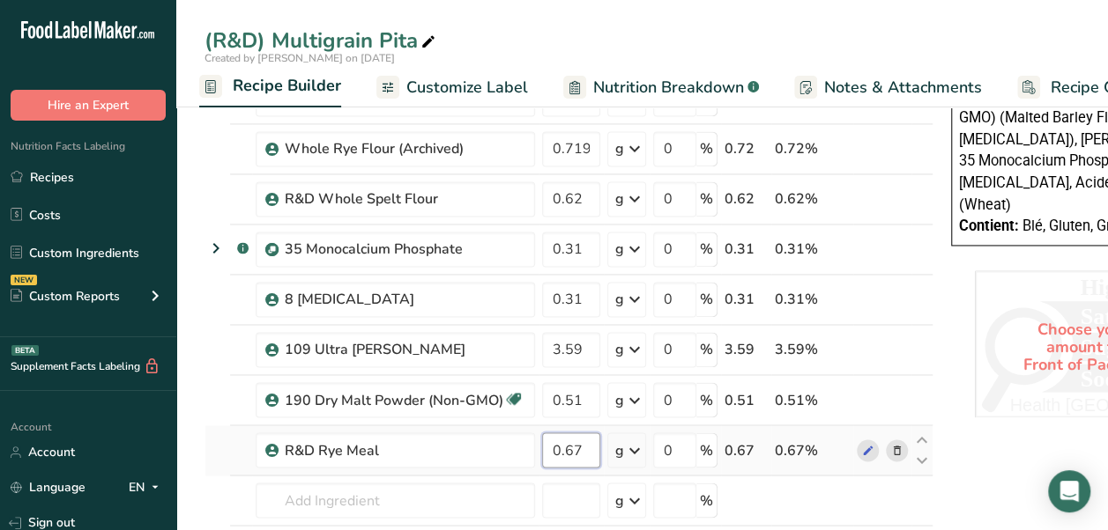
drag, startPoint x: 562, startPoint y: 439, endPoint x: 585, endPoint y: 444, distance: 23.5
click at [585, 444] on input "0.67" at bounding box center [571, 450] width 58 height 35
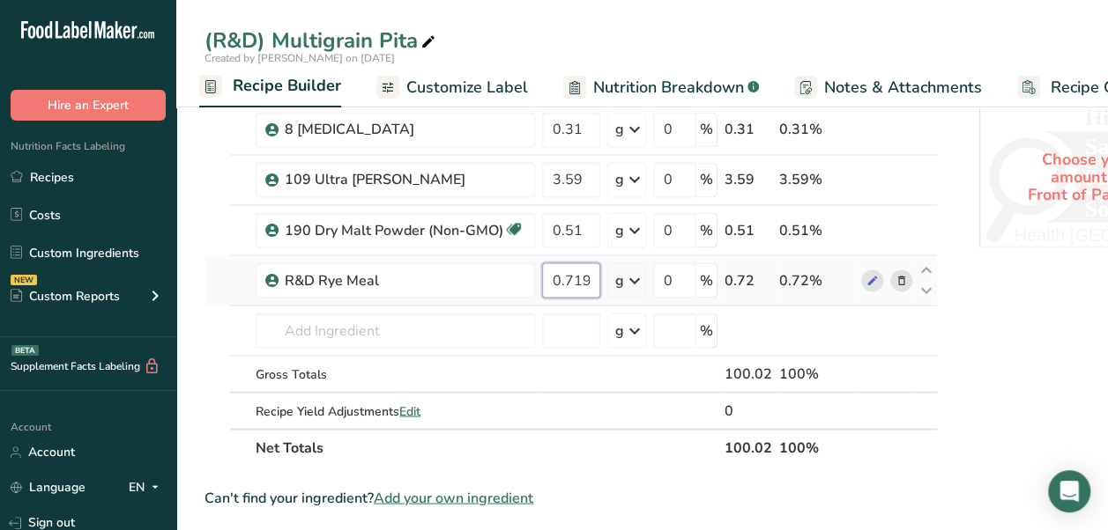
scroll to position [1430, 0]
type input "0.719998"
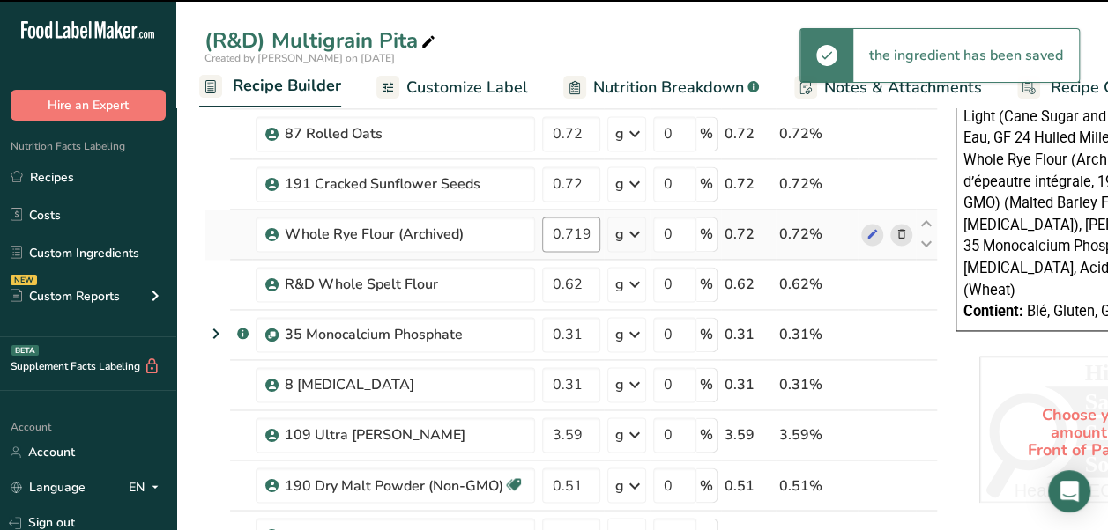
scroll to position [1078, 0]
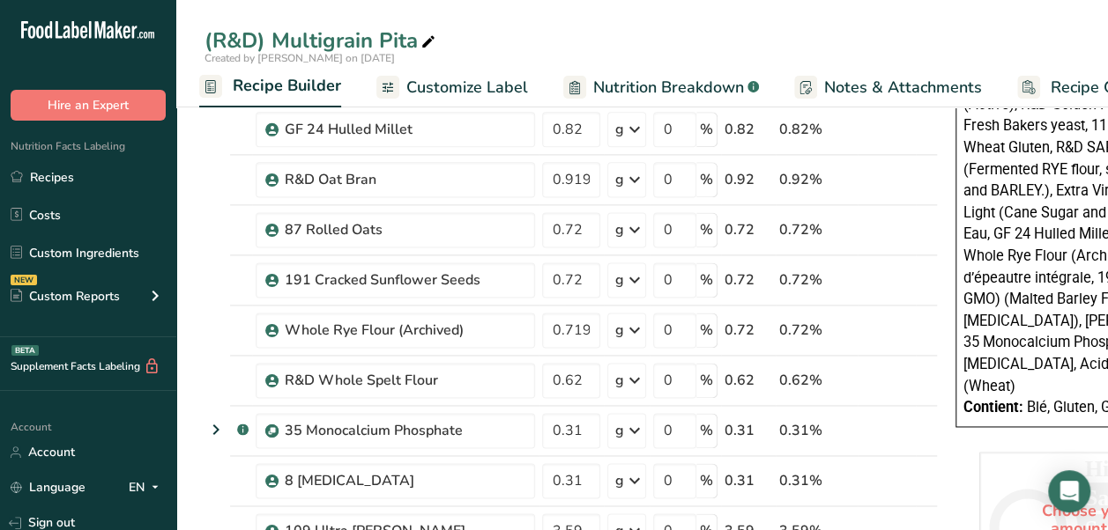
click at [626, 77] on span "Nutrition Breakdown" at bounding box center [668, 88] width 151 height 24
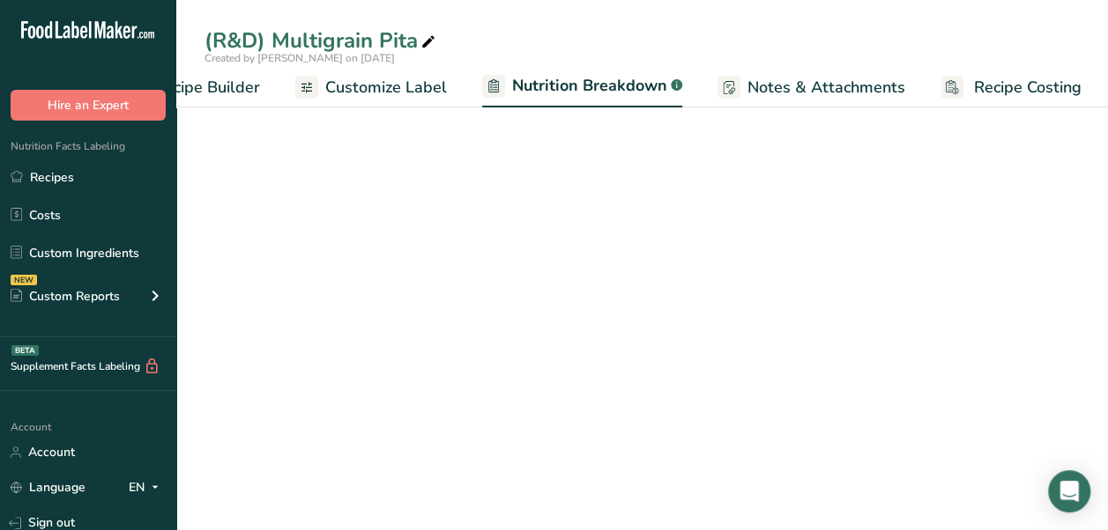
select select "Calories"
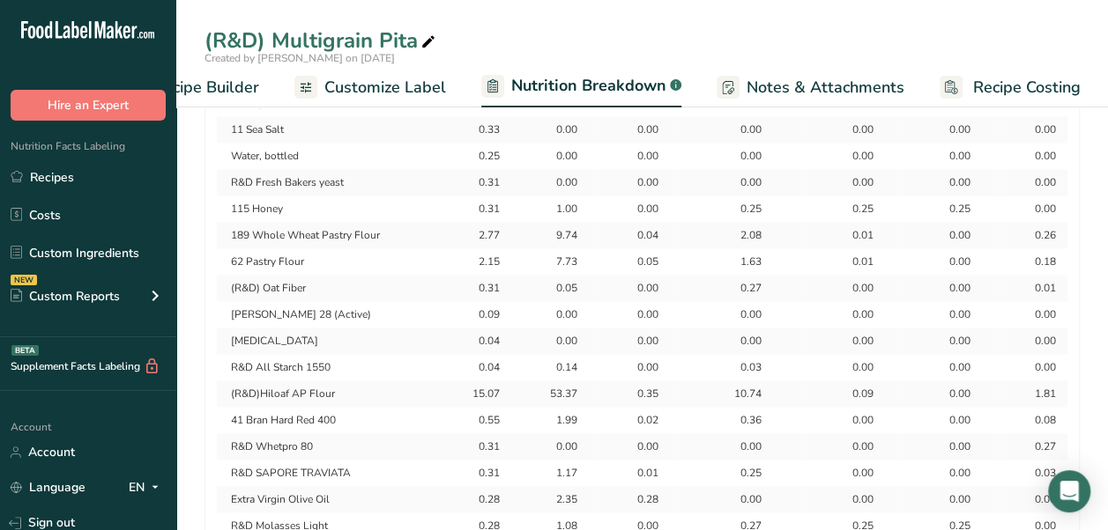
scroll to position [20, 0]
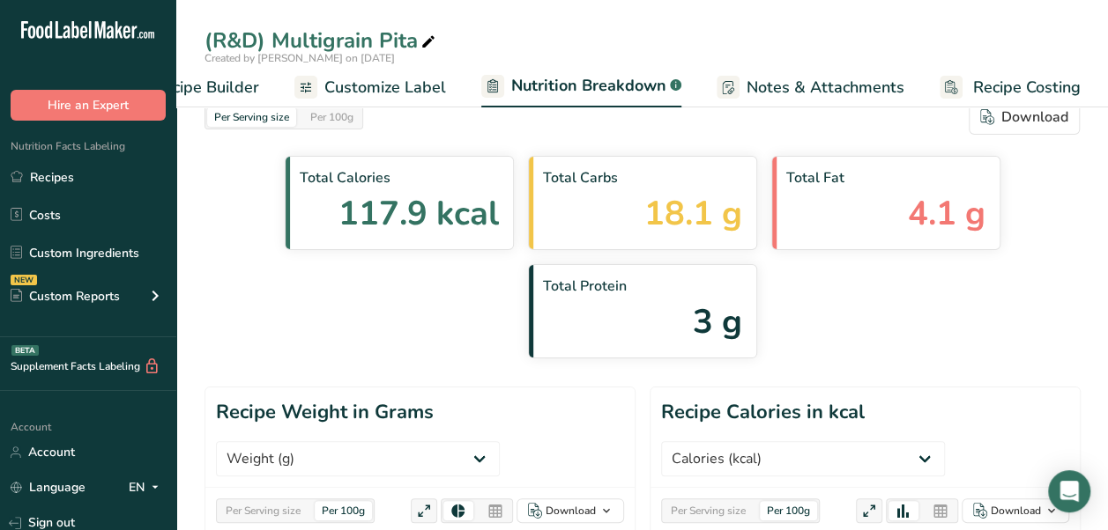
click at [393, 89] on span "Customize Label" at bounding box center [385, 88] width 122 height 24
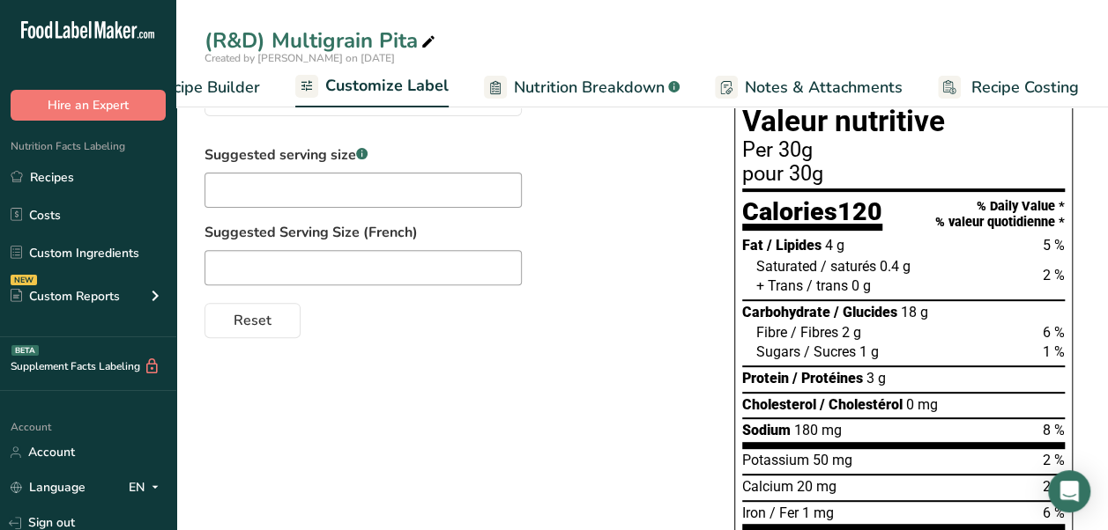
scroll to position [196, 0]
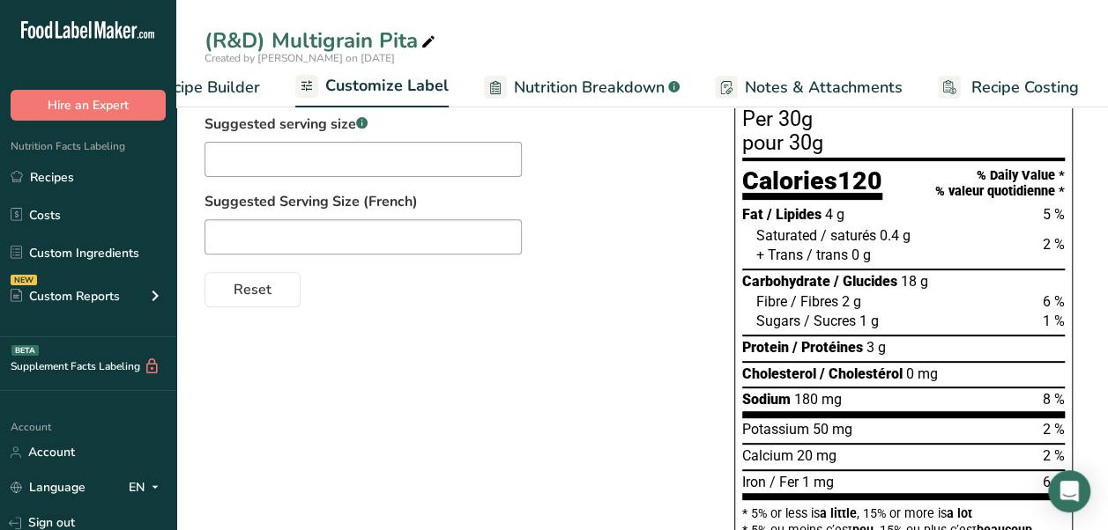
drag, startPoint x: 580, startPoint y: 100, endPoint x: 1120, endPoint y: 16, distance: 546.7
click at [580, 100] on link "Nutrition Breakdown .a-a{fill:#347362;}.b-a{fill:#fff;}" at bounding box center [582, 88] width 196 height 40
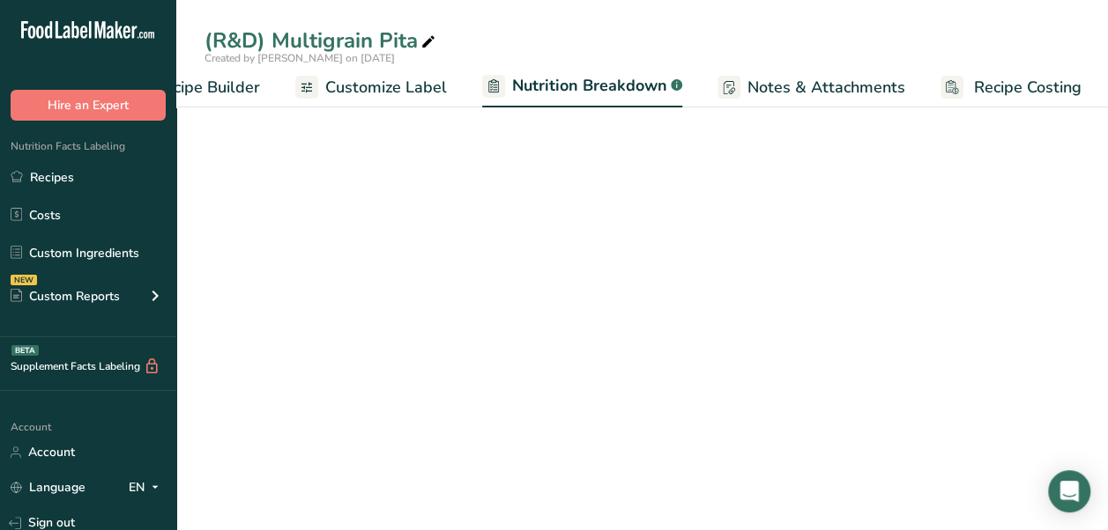
scroll to position [0, 249]
select select "Calories"
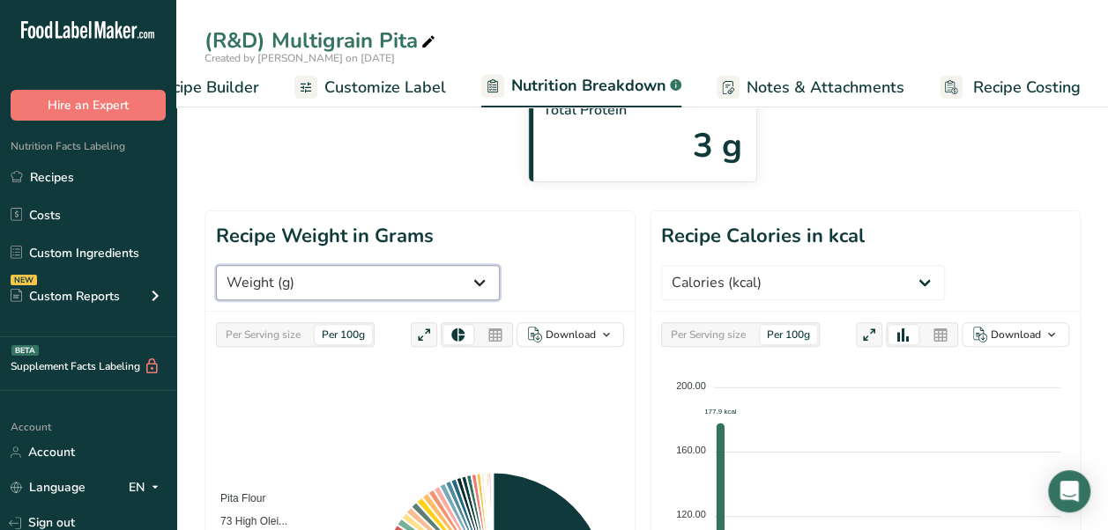
click at [381, 265] on select "Weight (g) Calories (kcal) Energy KJ (kj) Total Fat (g) Saturated Fat (g) Trans…" at bounding box center [358, 282] width 284 height 35
select select "Saturated Fat"
click at [216, 265] on select "Weight (g) Calories (kcal) Energy KJ (kj) Total Fat (g) Saturated Fat (g) Trans…" at bounding box center [358, 282] width 284 height 35
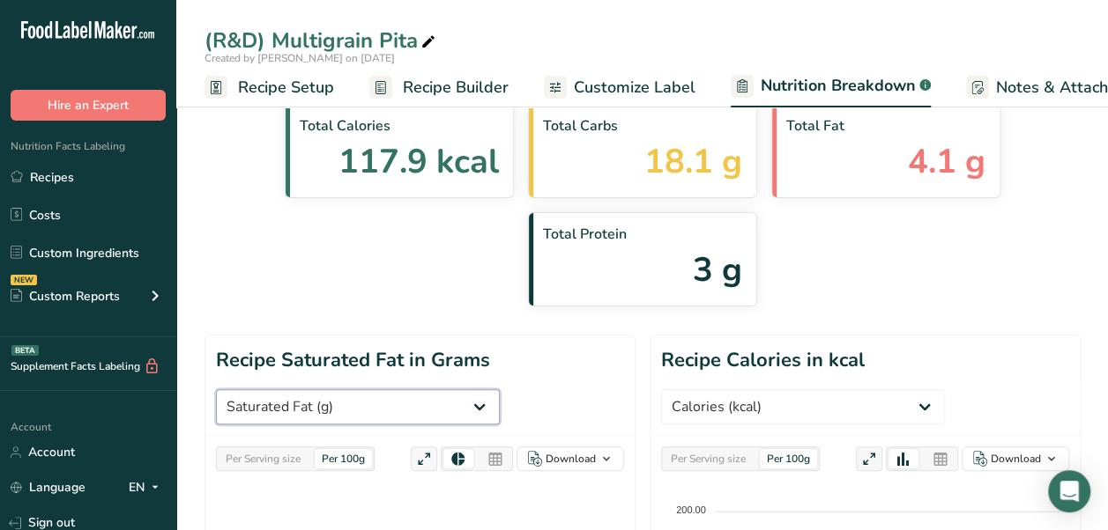
scroll to position [0, 0]
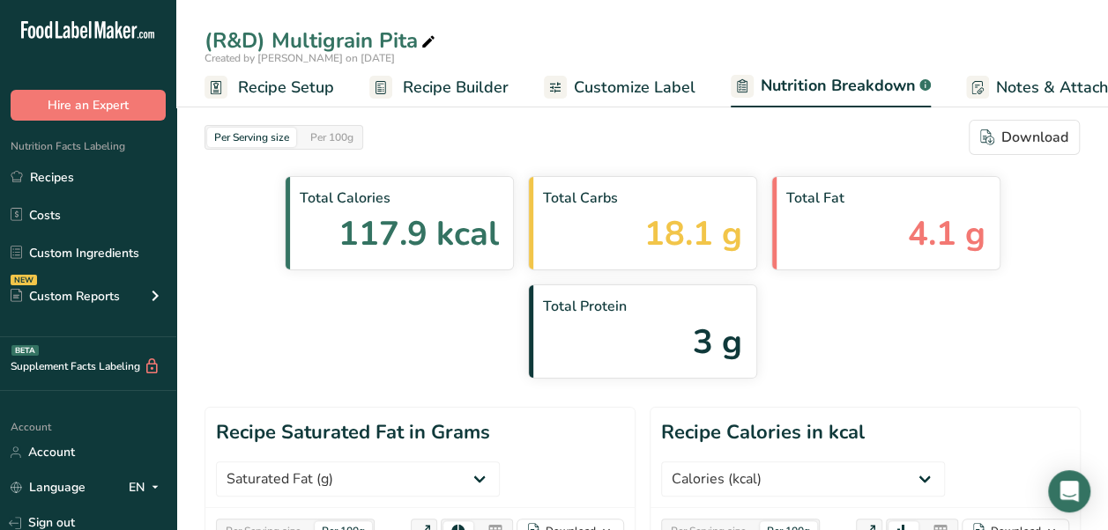
click at [620, 88] on span "Customize Label" at bounding box center [635, 88] width 122 height 24
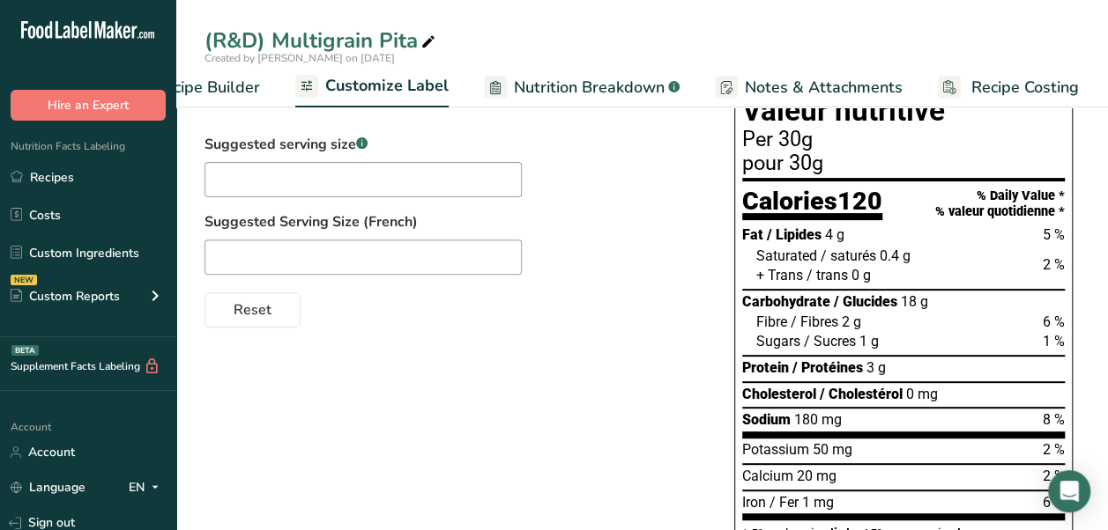
scroll to position [352, 0]
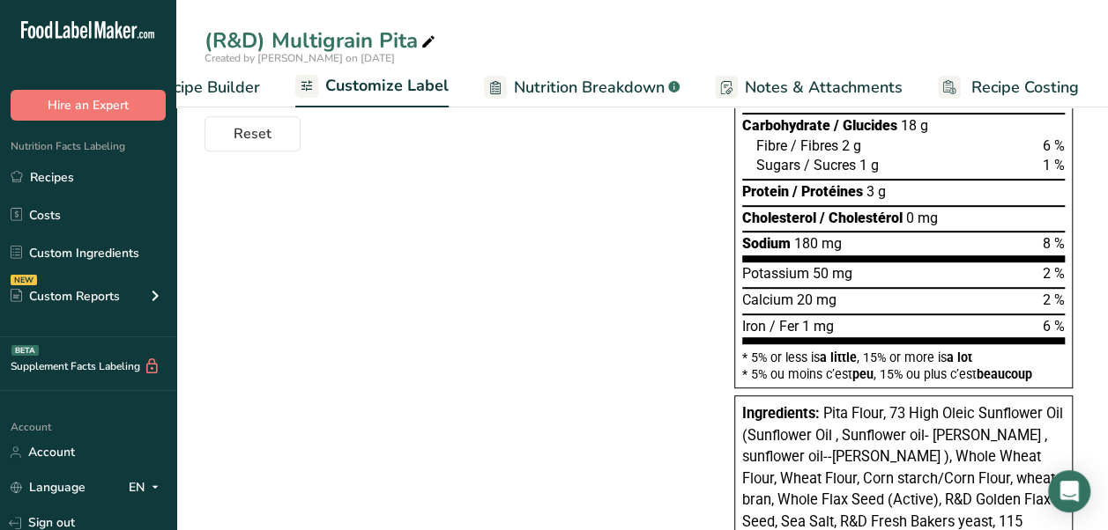
click at [595, 86] on span "Nutrition Breakdown" at bounding box center [589, 88] width 151 height 24
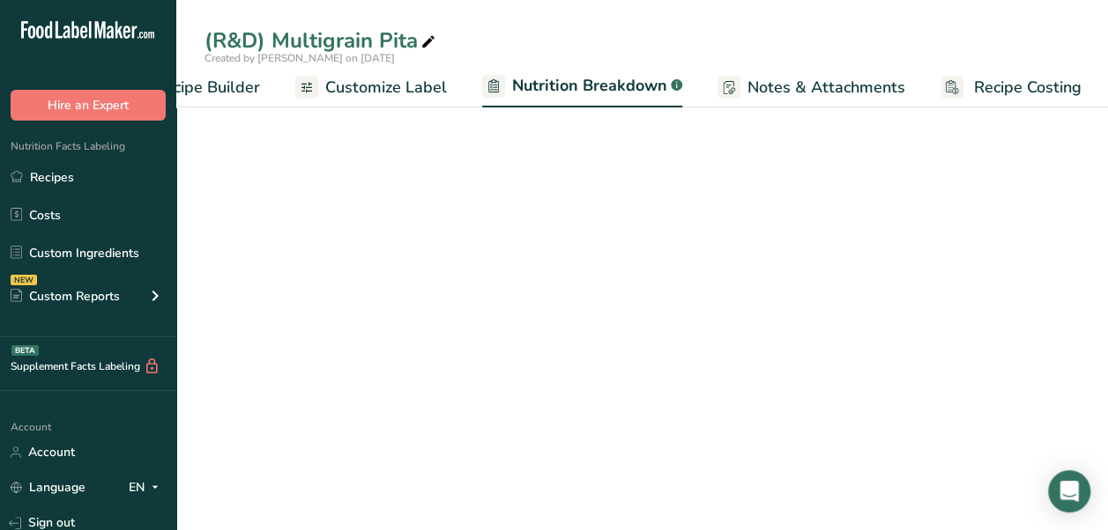
scroll to position [0, 249]
select select "Calories"
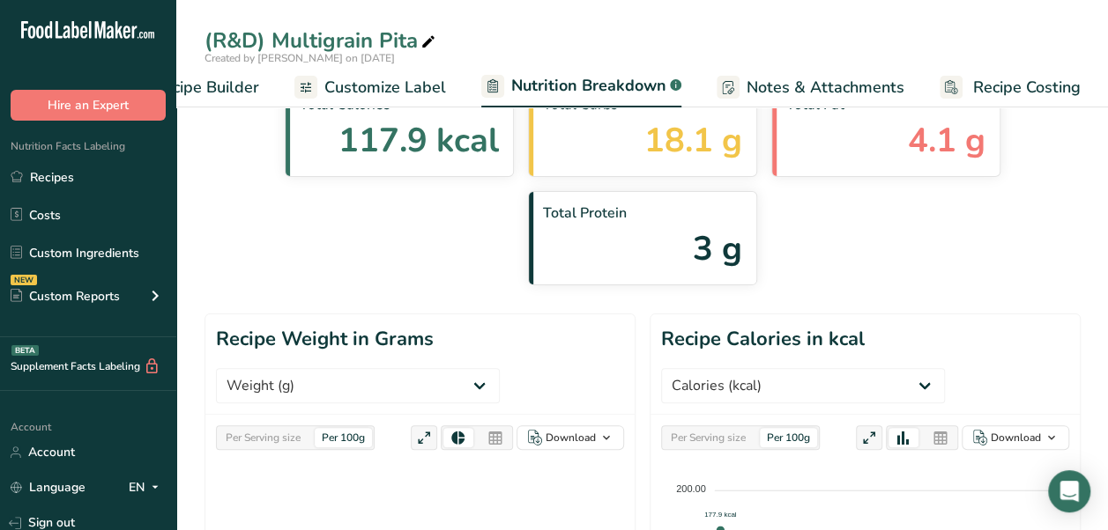
scroll to position [0, 0]
